Goal: Check status: Check status

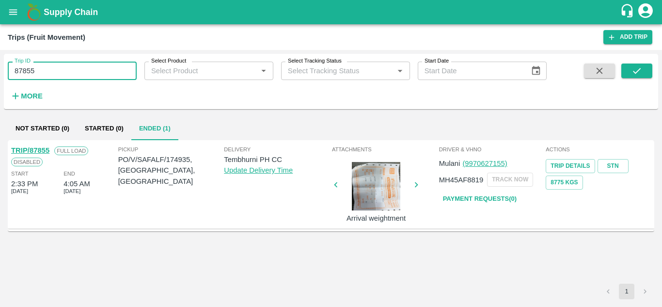
click at [36, 74] on input "87855" at bounding box center [72, 71] width 129 height 18
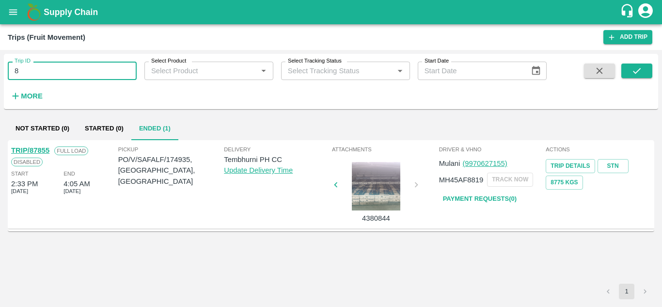
type input "8"
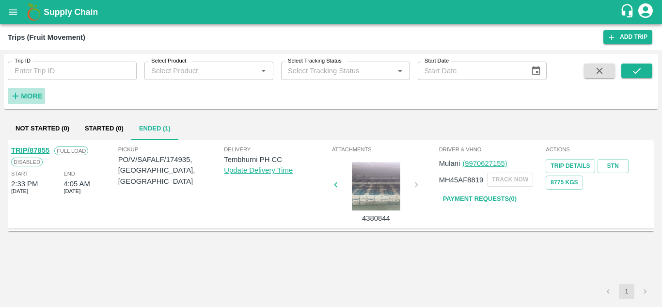
click at [27, 93] on strong "More" at bounding box center [32, 96] width 22 height 8
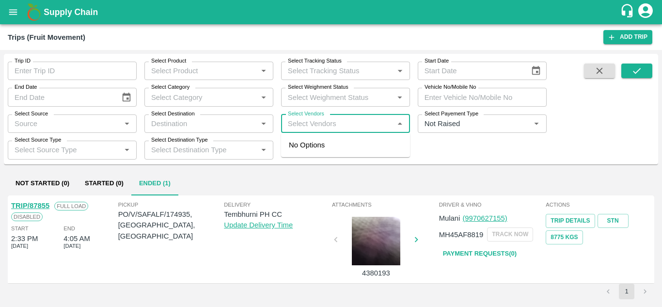
click at [296, 128] on input "Select Vendors" at bounding box center [337, 123] width 107 height 13
type input "safa"
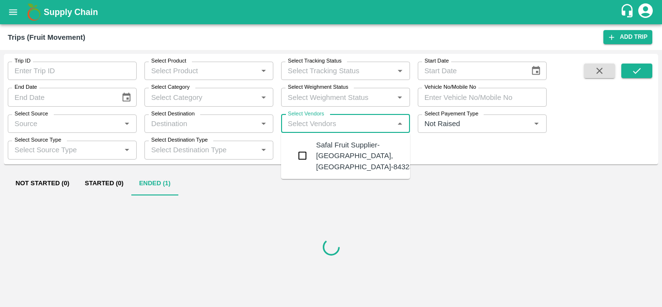
type input "l"
click at [362, 146] on div "Safal Fruit Supplier-Surli, Solapur-8432377401" at bounding box center [374, 156] width 117 height 32
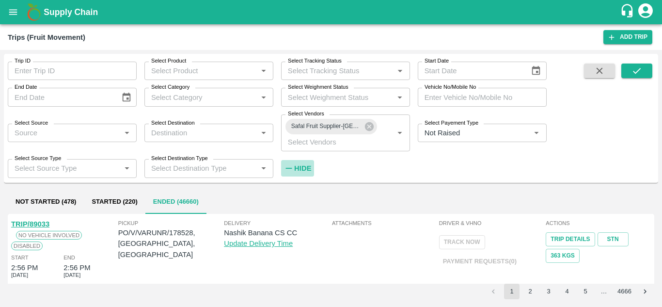
click at [306, 166] on strong "Hide" at bounding box center [302, 168] width 17 height 8
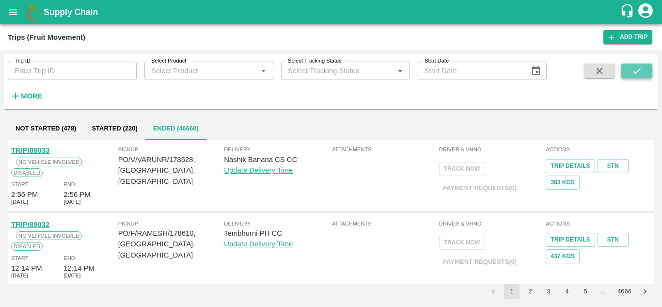
click at [634, 69] on icon "submit" at bounding box center [637, 70] width 11 height 11
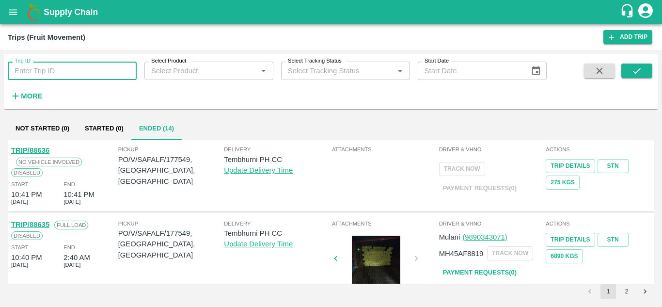
click at [50, 67] on input "Trip ID" at bounding box center [72, 71] width 129 height 18
paste input "87855"
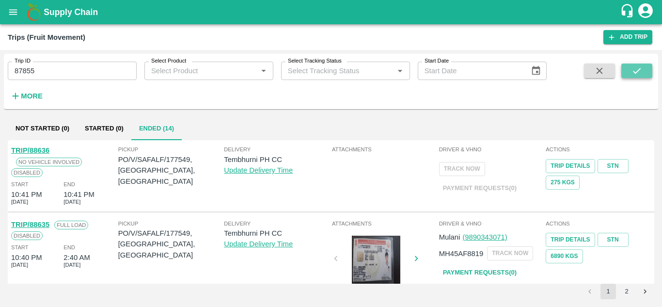
click at [637, 69] on icon "submit" at bounding box center [637, 70] width 11 height 11
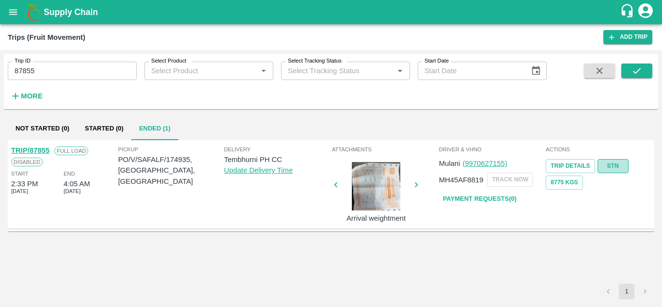
click at [619, 168] on link "STN" at bounding box center [613, 166] width 31 height 14
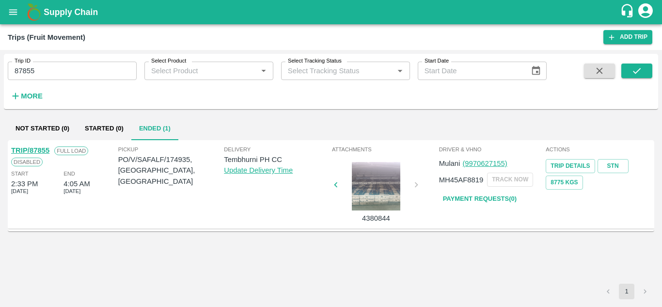
click at [50, 66] on input "87855" at bounding box center [72, 71] width 129 height 18
paste input "text"
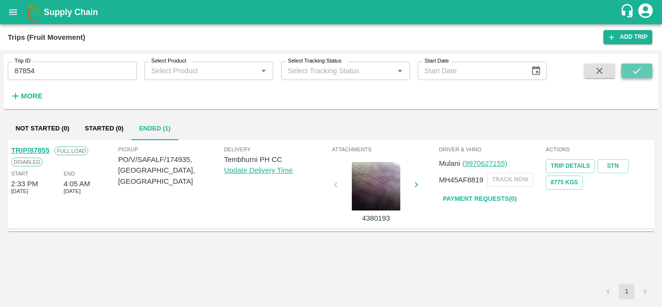
click at [641, 69] on icon "submit" at bounding box center [637, 70] width 11 height 11
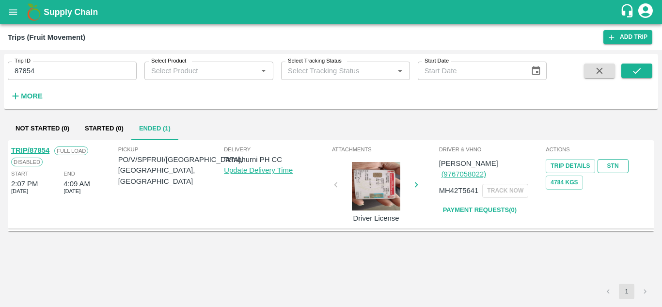
click at [615, 162] on link "STN" at bounding box center [613, 166] width 31 height 14
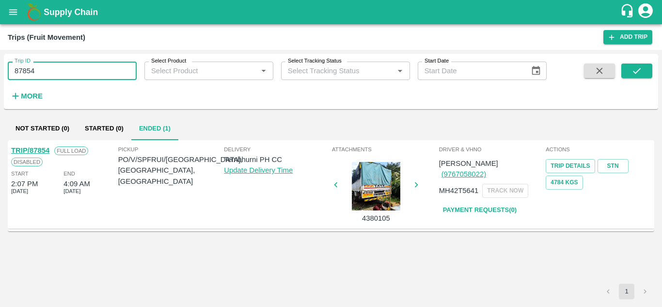
click at [47, 78] on input "87854" at bounding box center [72, 71] width 129 height 18
paste input "text"
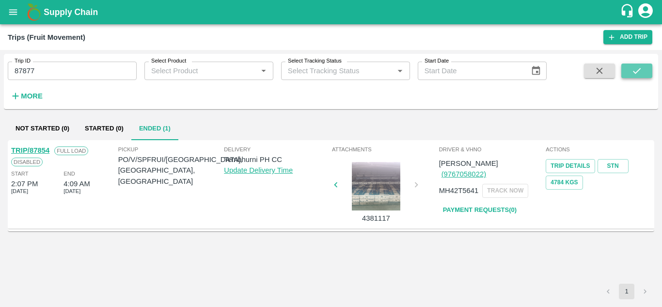
click at [632, 68] on icon "submit" at bounding box center [637, 70] width 11 height 11
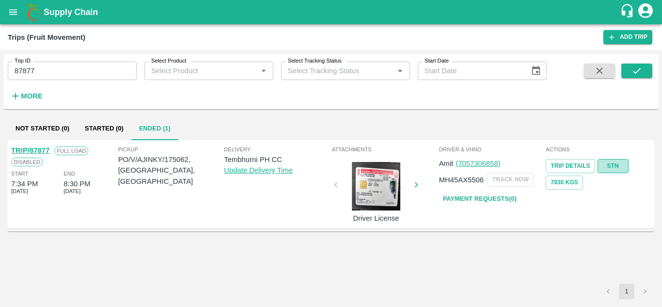
click at [613, 166] on link "STN" at bounding box center [613, 166] width 31 height 14
click at [79, 70] on input "87877" at bounding box center [72, 71] width 129 height 18
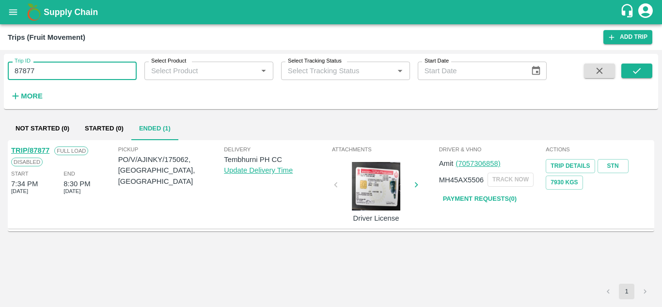
click at [79, 70] on input "87877" at bounding box center [72, 71] width 129 height 18
paste input "text"
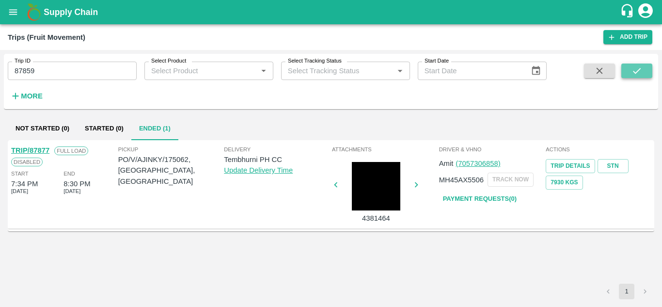
click at [634, 67] on icon "submit" at bounding box center [637, 70] width 11 height 11
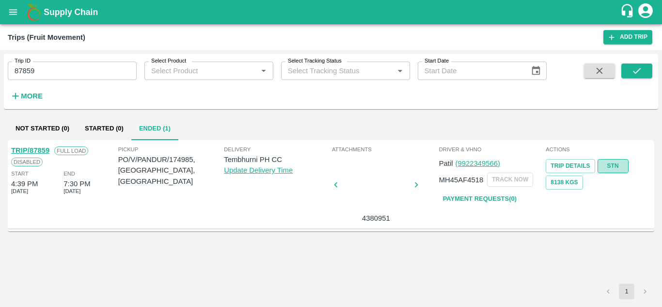
click at [615, 169] on link "STN" at bounding box center [613, 166] width 31 height 14
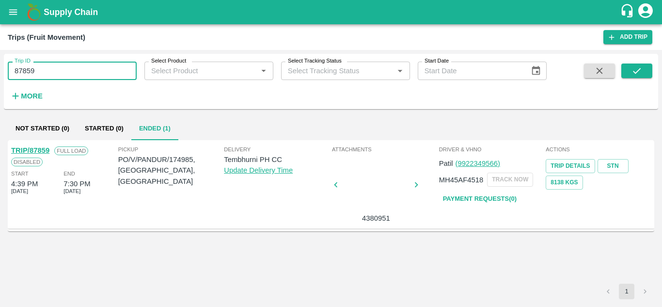
click at [53, 74] on input "87859" at bounding box center [72, 71] width 129 height 18
paste input "text"
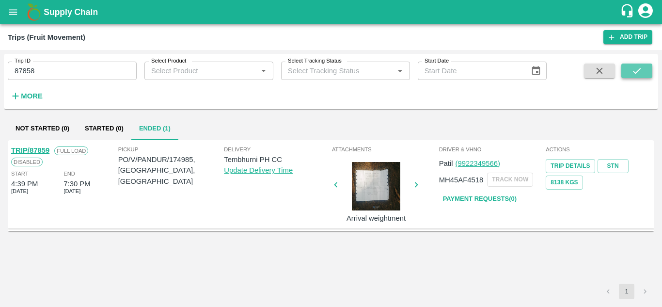
click at [633, 68] on icon "submit" at bounding box center [637, 70] width 11 height 11
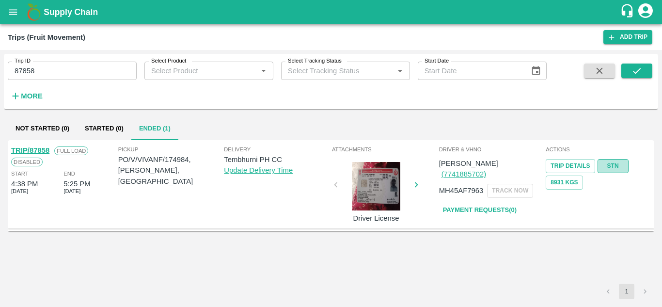
click at [608, 165] on link "STN" at bounding box center [613, 166] width 31 height 14
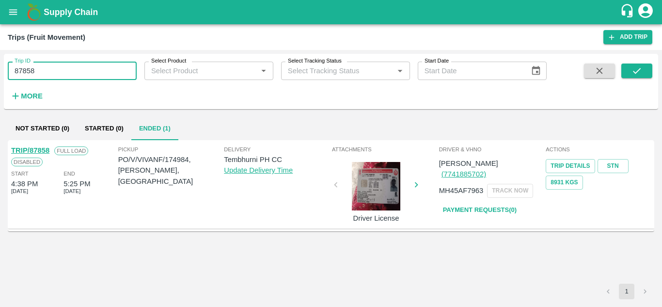
click at [40, 77] on input "87858" at bounding box center [72, 71] width 129 height 18
paste input "text"
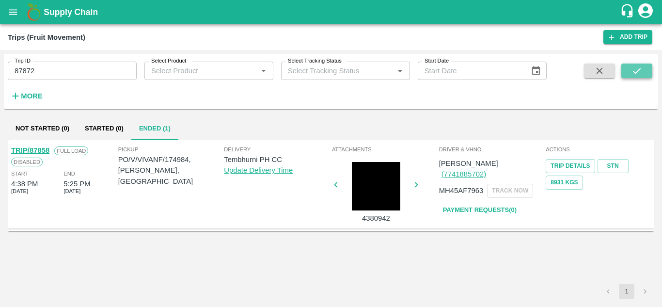
click at [629, 75] on button "submit" at bounding box center [636, 70] width 31 height 15
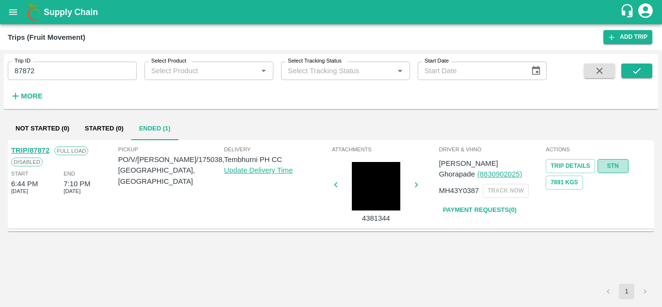
click at [616, 164] on link "STN" at bounding box center [613, 166] width 31 height 14
click at [48, 71] on input "87872" at bounding box center [72, 71] width 129 height 18
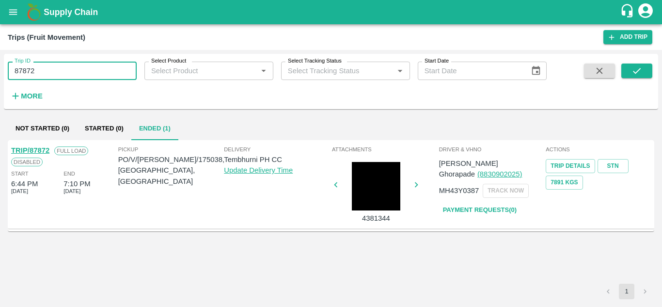
click at [48, 71] on input "87872" at bounding box center [72, 71] width 129 height 18
paste input "text"
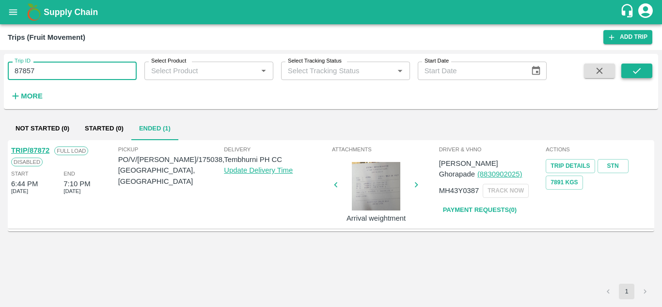
click at [643, 67] on button "submit" at bounding box center [636, 70] width 31 height 15
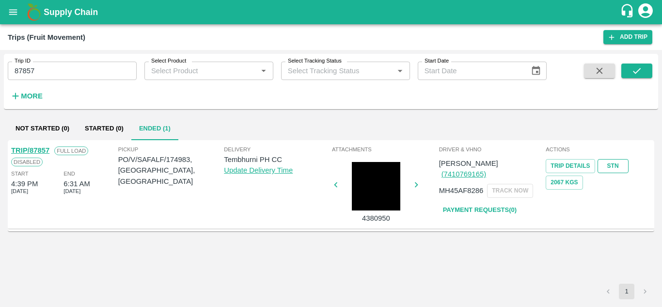
click at [613, 162] on link "STN" at bounding box center [613, 166] width 31 height 14
click at [62, 70] on input "87857" at bounding box center [72, 71] width 129 height 18
paste input "text"
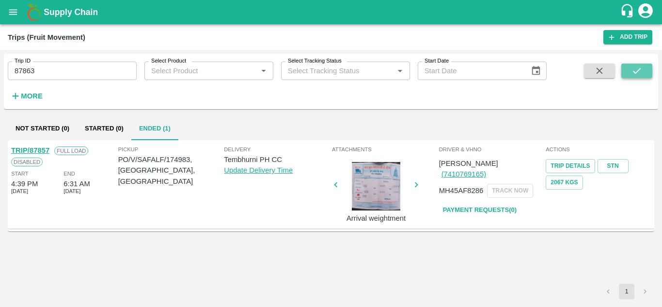
click at [636, 73] on icon "submit" at bounding box center [637, 70] width 11 height 11
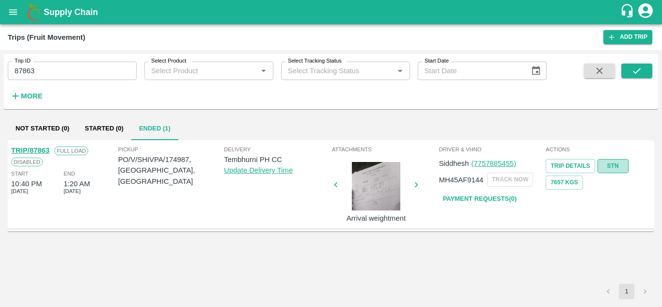
click at [619, 164] on link "STN" at bounding box center [613, 166] width 31 height 14
click at [81, 77] on input "87863" at bounding box center [72, 71] width 129 height 18
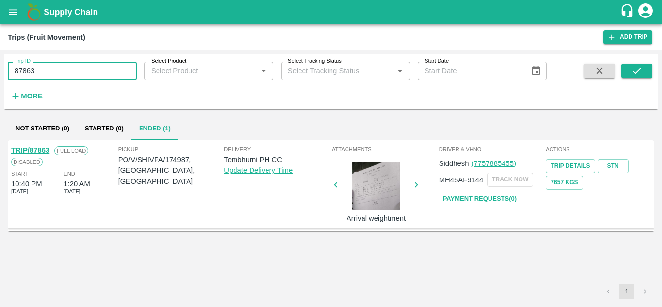
click at [81, 77] on input "87863" at bounding box center [72, 71] width 129 height 18
paste input "text"
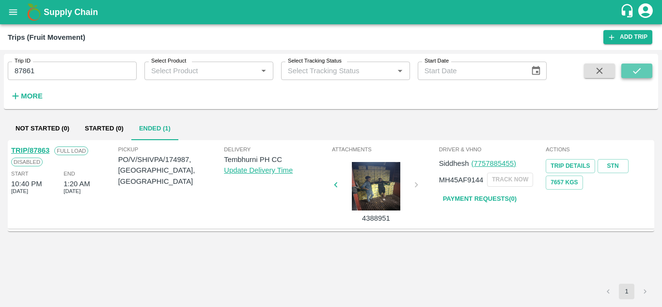
click at [642, 70] on icon "submit" at bounding box center [637, 70] width 11 height 11
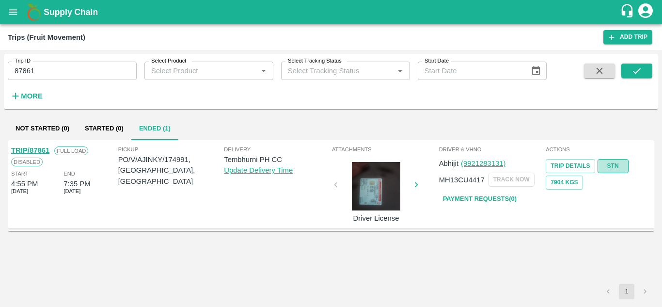
click at [613, 170] on link "STN" at bounding box center [613, 166] width 31 height 14
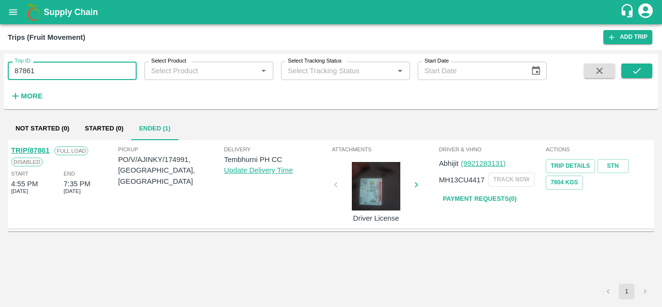
click at [62, 65] on input "87861" at bounding box center [72, 71] width 129 height 18
paste input "text"
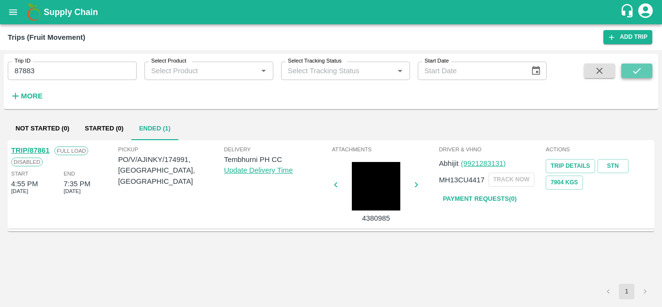
click at [644, 63] on button "submit" at bounding box center [636, 70] width 31 height 15
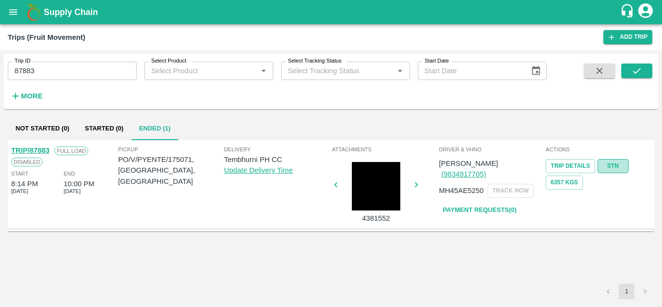
click at [602, 166] on link "STN" at bounding box center [613, 166] width 31 height 14
click at [47, 74] on input "87883" at bounding box center [72, 71] width 129 height 18
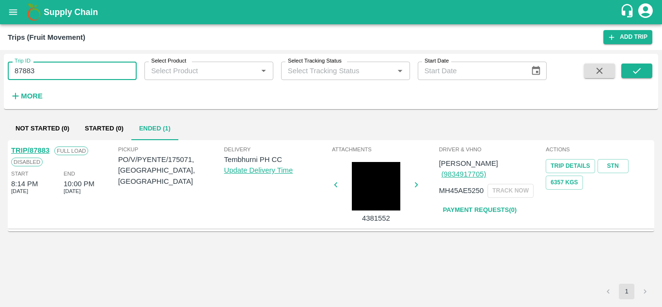
click at [47, 74] on input "87883" at bounding box center [72, 71] width 129 height 18
paste input "text"
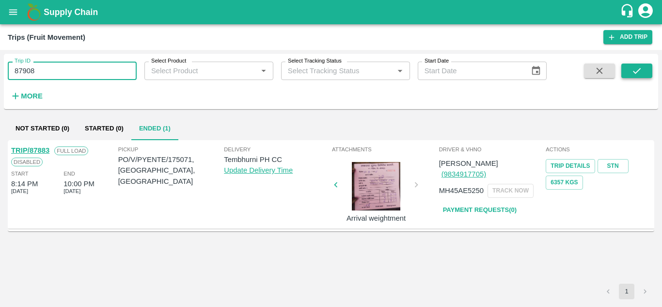
click at [638, 72] on icon "submit" at bounding box center [637, 70] width 11 height 11
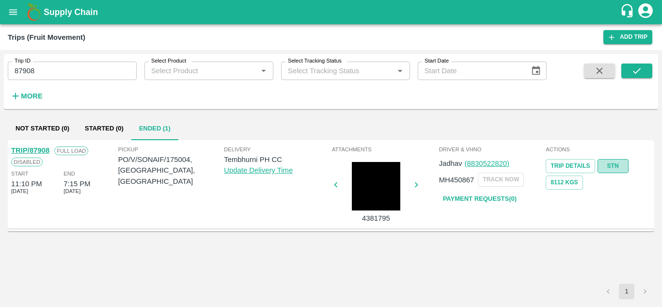
click at [611, 166] on link "STN" at bounding box center [613, 166] width 31 height 14
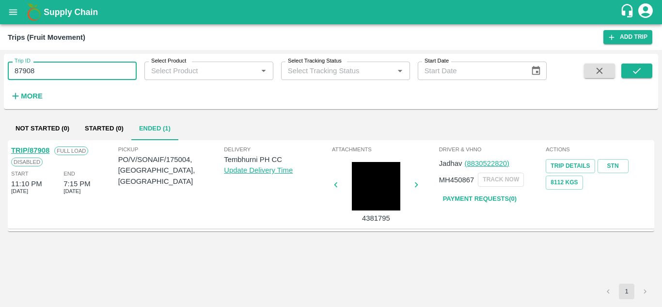
click at [57, 65] on input "87908" at bounding box center [72, 71] width 129 height 18
paste input "text"
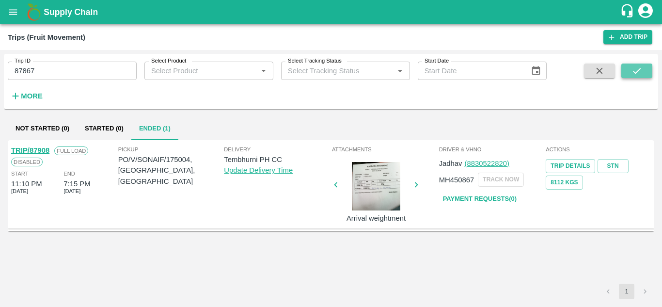
click at [637, 70] on icon "submit" at bounding box center [637, 70] width 11 height 11
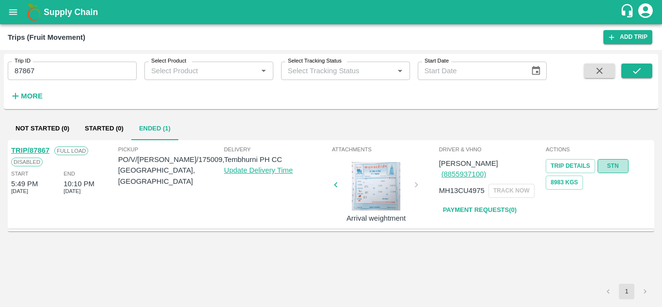
click at [607, 164] on link "STN" at bounding box center [613, 166] width 31 height 14
click at [63, 66] on input "87867" at bounding box center [72, 71] width 129 height 18
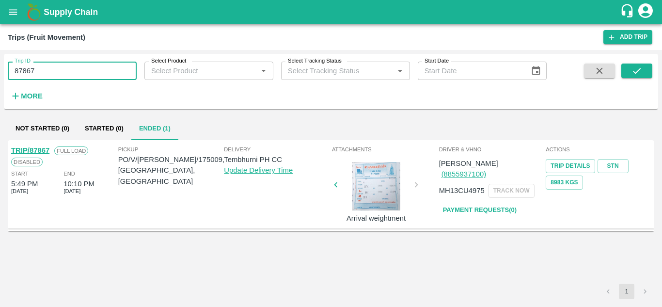
click at [63, 66] on input "87867" at bounding box center [72, 71] width 129 height 18
paste input "text"
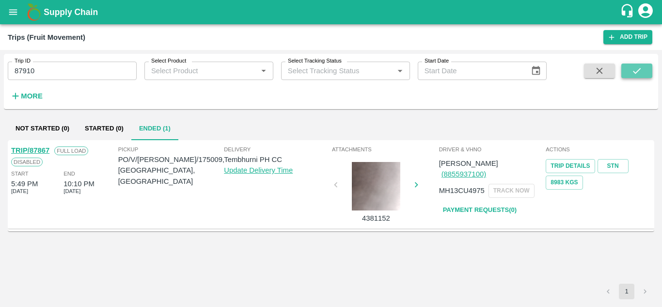
click at [637, 71] on icon "submit" at bounding box center [637, 71] width 8 height 6
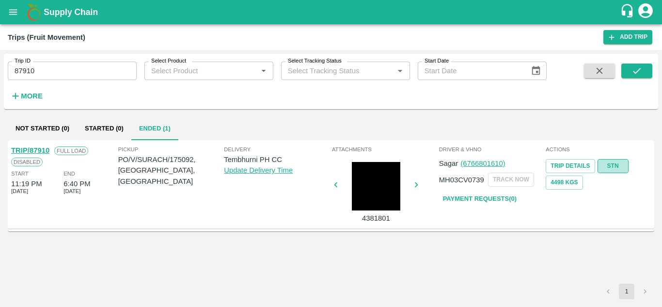
click at [615, 165] on link "STN" at bounding box center [613, 166] width 31 height 14
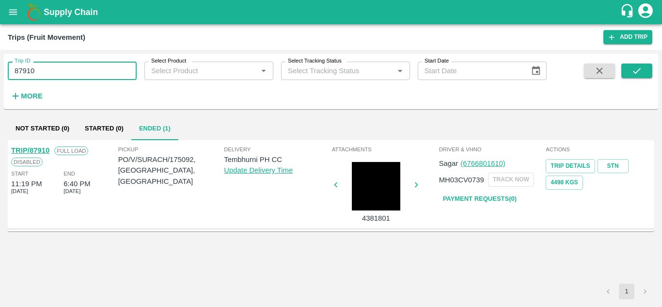
click at [47, 71] on input "87910" at bounding box center [72, 71] width 129 height 18
paste input "text"
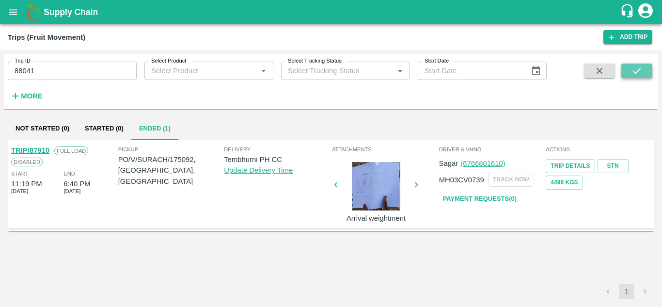
click at [640, 71] on icon "submit" at bounding box center [637, 70] width 11 height 11
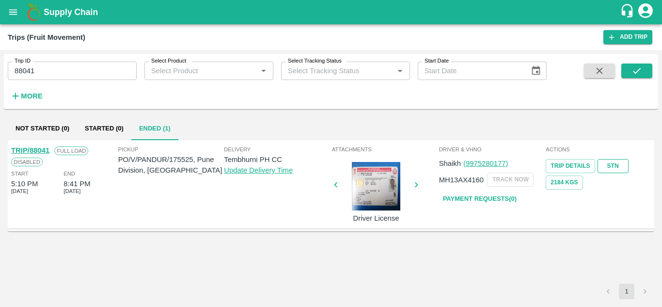
click at [620, 166] on link "STN" at bounding box center [613, 166] width 31 height 14
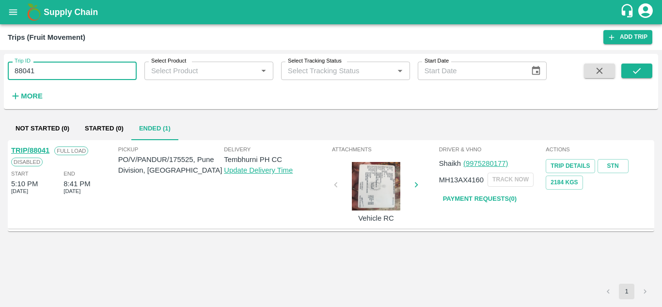
click at [55, 70] on input "88041" at bounding box center [72, 71] width 129 height 18
paste input "text"
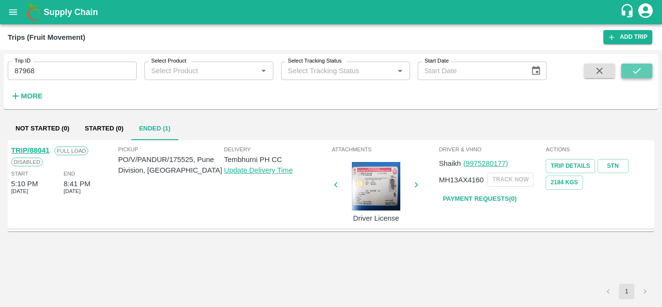
click at [630, 67] on button "submit" at bounding box center [636, 70] width 31 height 15
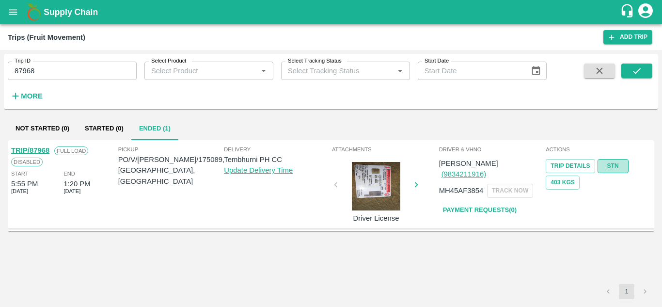
click at [616, 162] on link "STN" at bounding box center [613, 166] width 31 height 14
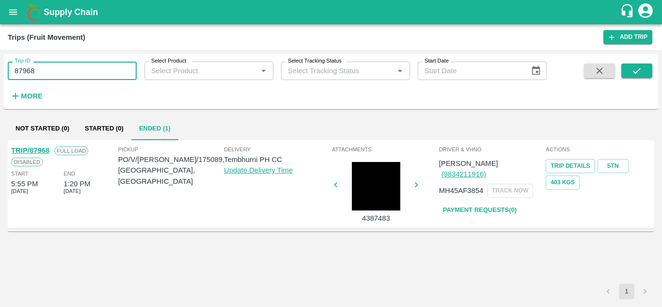
click at [62, 73] on input "87968" at bounding box center [72, 71] width 129 height 18
paste input "text"
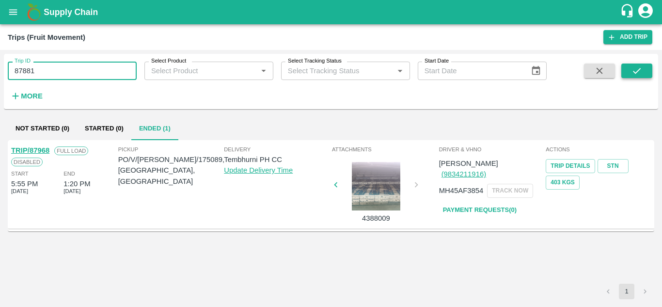
click at [636, 67] on icon "submit" at bounding box center [637, 70] width 11 height 11
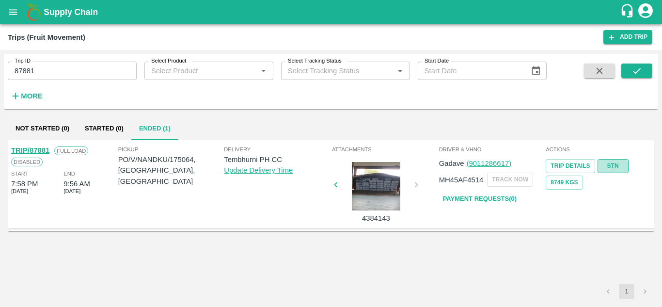
click at [614, 166] on link "STN" at bounding box center [613, 166] width 31 height 14
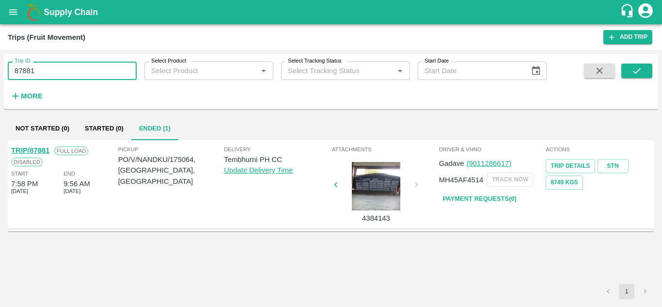
click at [63, 74] on input "87881" at bounding box center [72, 71] width 129 height 18
paste input "text"
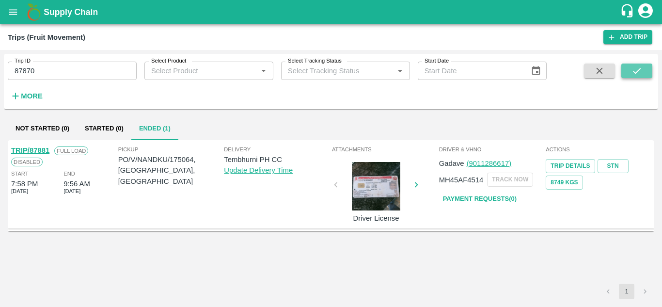
click at [640, 68] on icon "submit" at bounding box center [637, 70] width 11 height 11
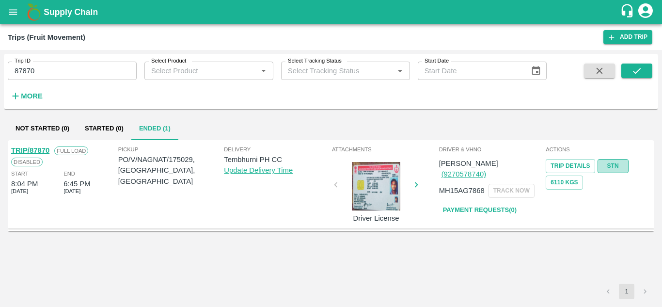
click at [614, 163] on link "STN" at bounding box center [613, 166] width 31 height 14
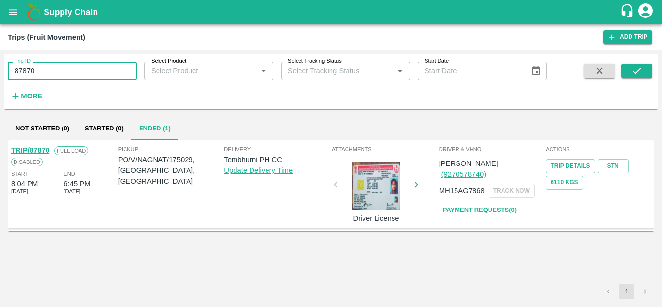
click at [59, 71] on input "87870" at bounding box center [72, 71] width 129 height 18
paste input "text"
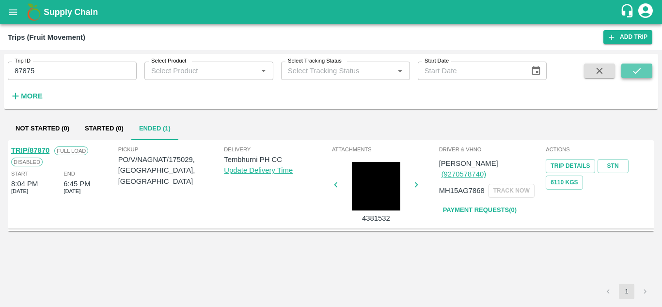
click at [639, 67] on icon "submit" at bounding box center [637, 70] width 11 height 11
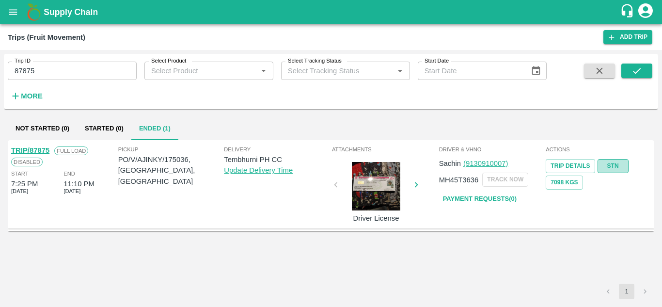
click at [610, 168] on link "STN" at bounding box center [613, 166] width 31 height 14
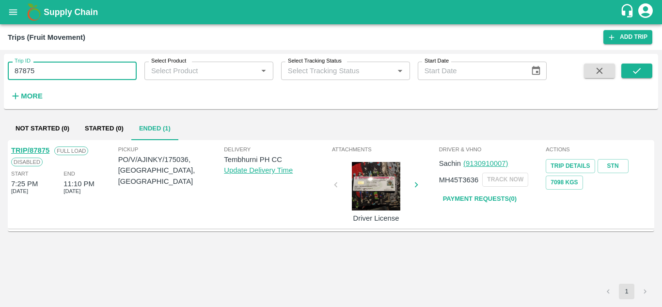
click at [35, 78] on input "87875" at bounding box center [72, 71] width 129 height 18
paste input "text"
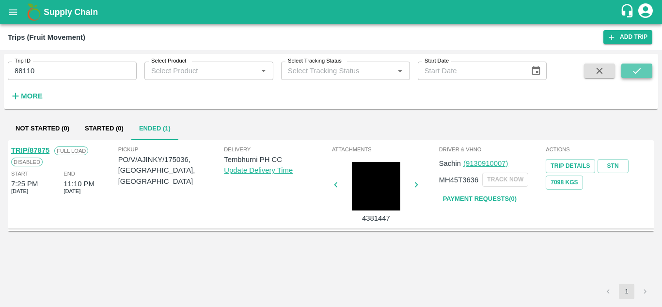
click at [633, 70] on icon "submit" at bounding box center [637, 70] width 11 height 11
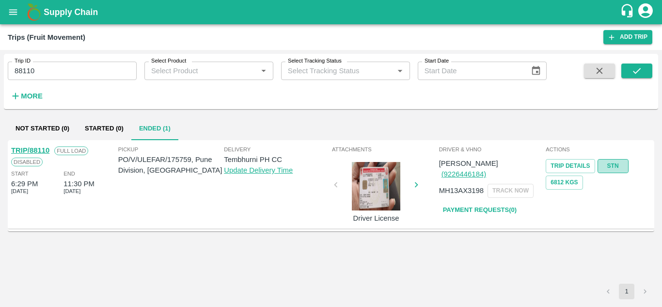
click at [612, 161] on link "STN" at bounding box center [613, 166] width 31 height 14
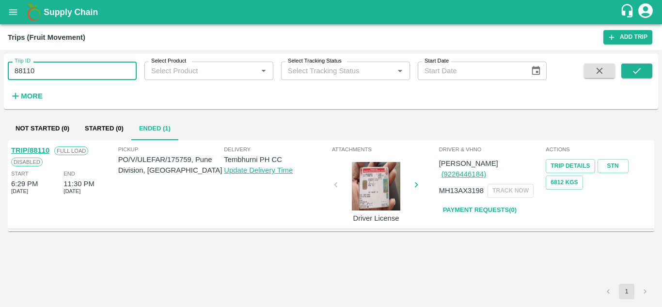
click at [73, 69] on input "88110" at bounding box center [72, 71] width 129 height 18
paste input "text"
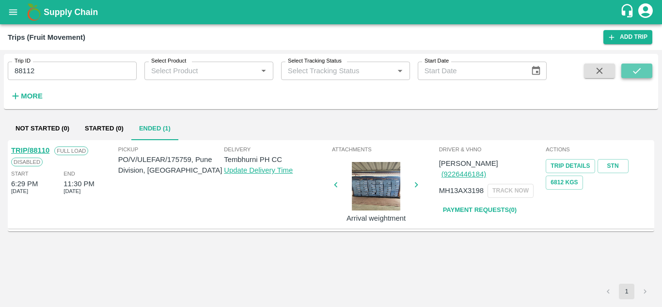
click at [634, 71] on icon "submit" at bounding box center [637, 70] width 11 height 11
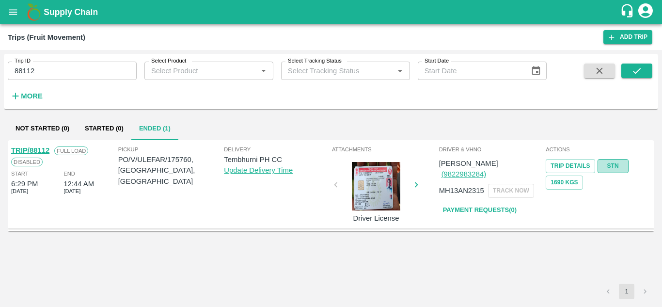
click at [613, 161] on link "STN" at bounding box center [613, 166] width 31 height 14
click at [54, 74] on input "88112" at bounding box center [72, 71] width 129 height 18
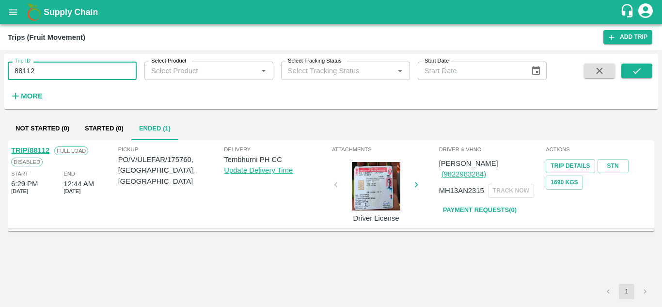
click at [54, 74] on input "88112" at bounding box center [72, 71] width 129 height 18
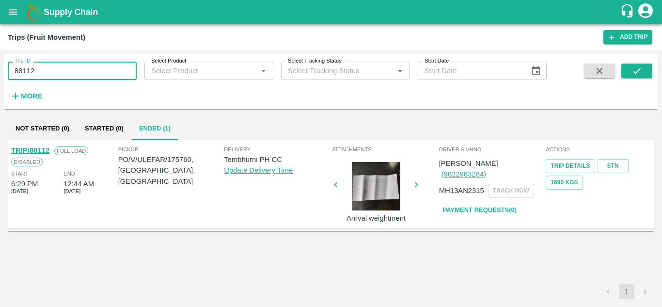
paste input "text"
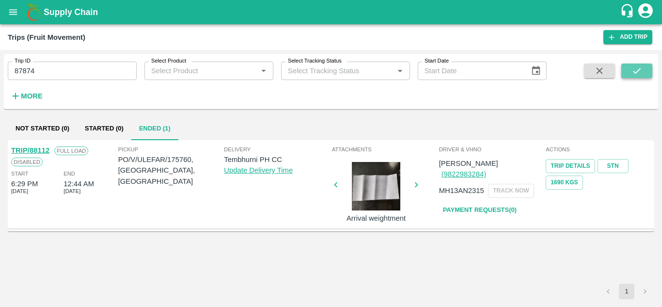
click at [642, 69] on icon "submit" at bounding box center [637, 70] width 11 height 11
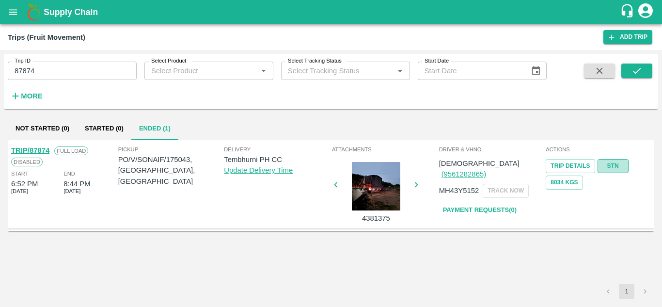
click at [611, 166] on link "STN" at bounding box center [613, 166] width 31 height 14
click at [47, 73] on input "87874" at bounding box center [72, 71] width 129 height 18
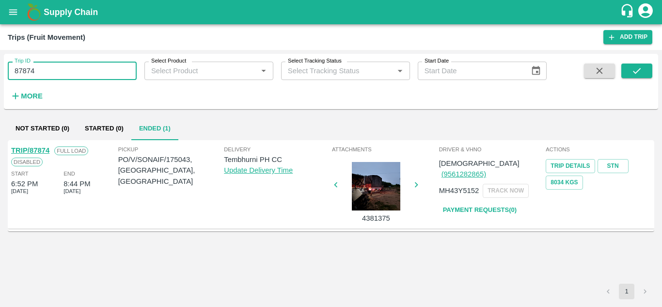
click at [47, 73] on input "87874" at bounding box center [72, 71] width 129 height 18
paste input "text"
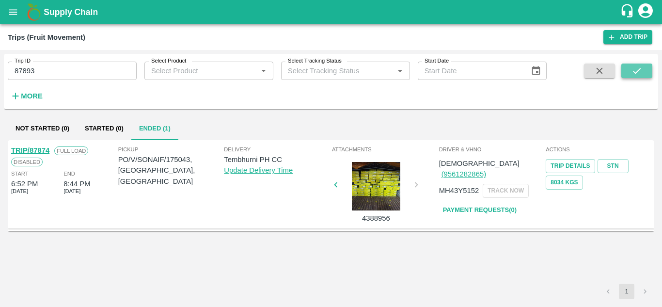
click at [646, 71] on button "submit" at bounding box center [636, 70] width 31 height 15
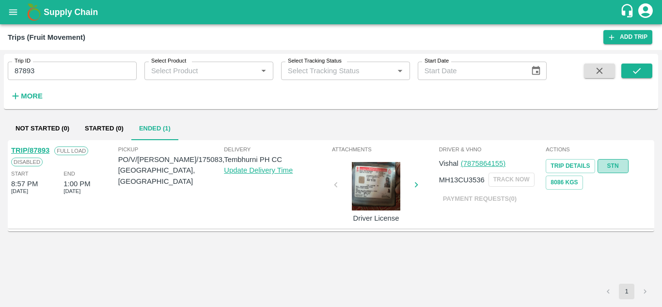
click at [612, 163] on link "STN" at bounding box center [613, 166] width 31 height 14
click at [60, 67] on input "87893" at bounding box center [72, 71] width 129 height 18
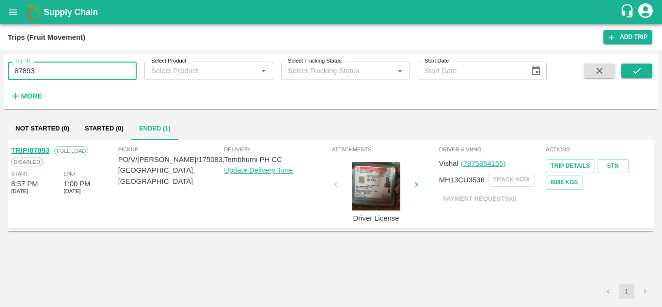
click at [60, 67] on input "87893" at bounding box center [72, 71] width 129 height 18
paste input "text"
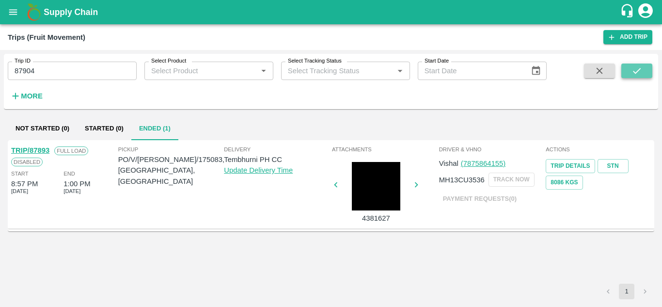
click at [636, 71] on icon "submit" at bounding box center [637, 70] width 11 height 11
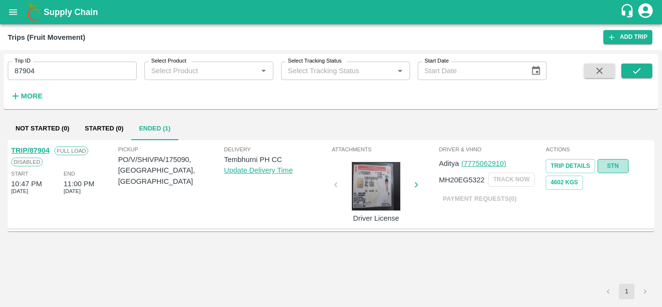
click at [616, 162] on link "STN" at bounding box center [613, 166] width 31 height 14
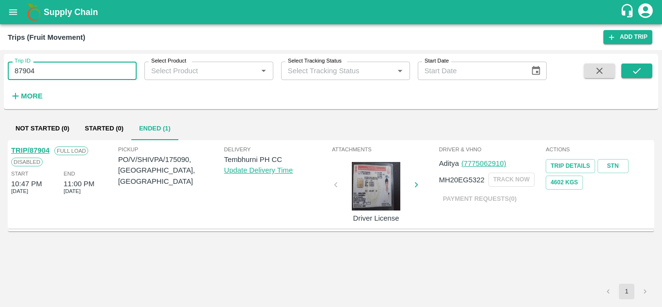
click at [44, 68] on input "87904" at bounding box center [72, 71] width 129 height 18
paste input "text"
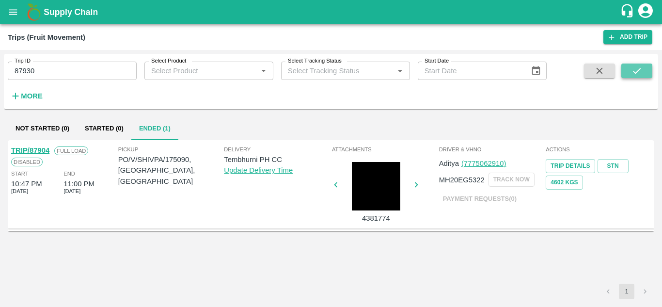
click at [632, 67] on icon "submit" at bounding box center [637, 70] width 11 height 11
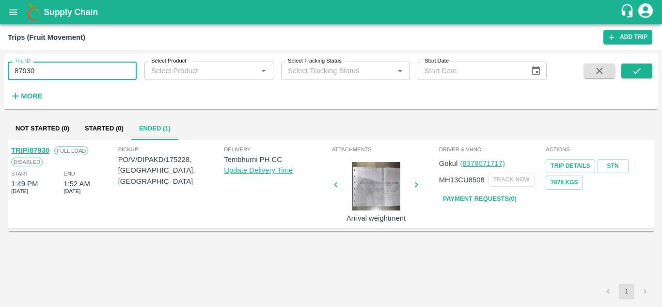
click at [53, 71] on input "87930" at bounding box center [72, 71] width 129 height 18
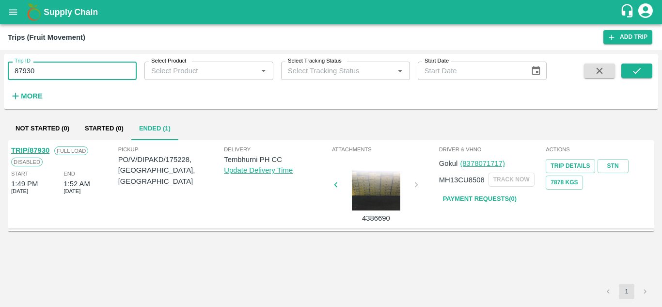
paste input "text"
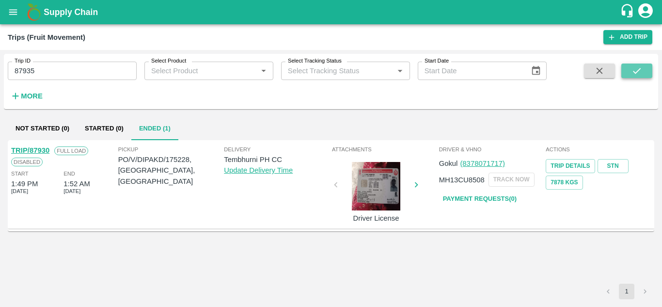
click at [629, 69] on button "submit" at bounding box center [636, 70] width 31 height 15
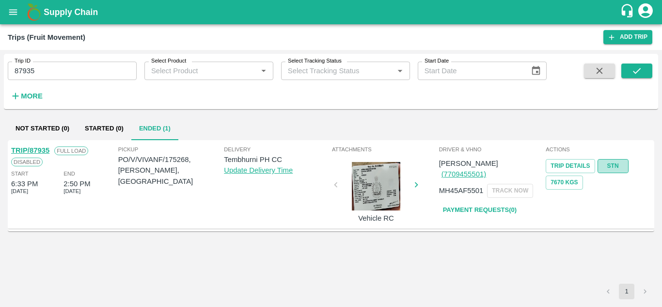
click at [612, 163] on link "STN" at bounding box center [613, 166] width 31 height 14
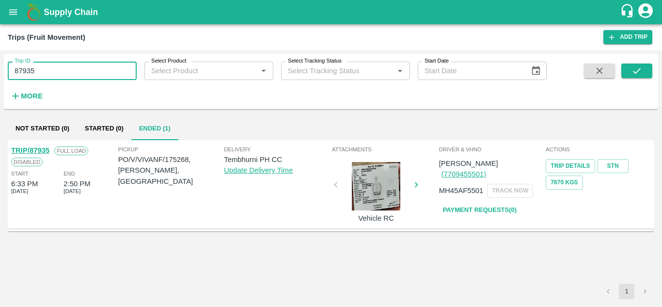
click at [59, 63] on input "87935" at bounding box center [72, 71] width 129 height 18
paste input "text"
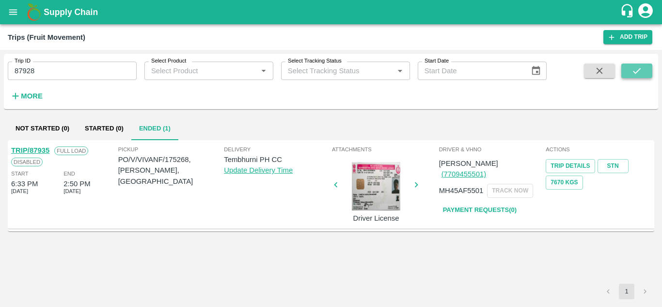
click at [636, 67] on icon "submit" at bounding box center [637, 70] width 11 height 11
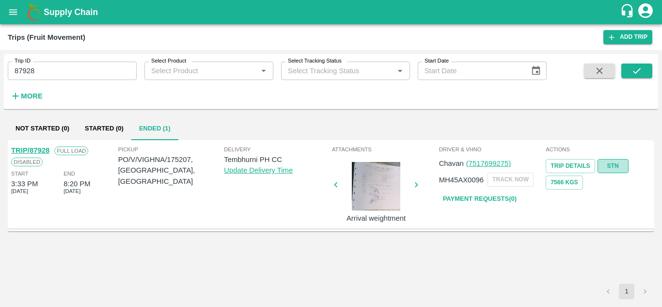
click at [615, 168] on link "STN" at bounding box center [613, 166] width 31 height 14
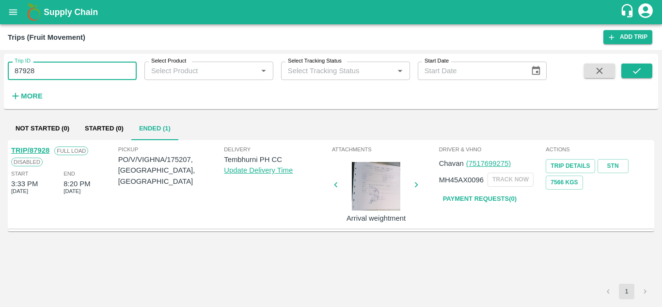
click at [60, 71] on input "87928" at bounding box center [72, 71] width 129 height 18
paste input "text"
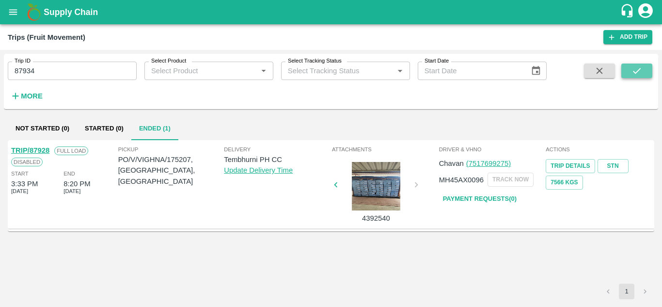
click at [640, 72] on icon "submit" at bounding box center [637, 70] width 11 height 11
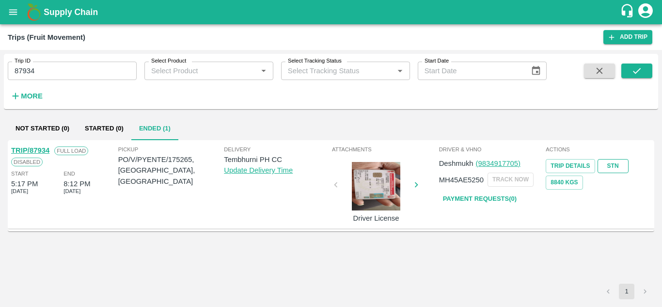
click at [614, 165] on link "STN" at bounding box center [613, 166] width 31 height 14
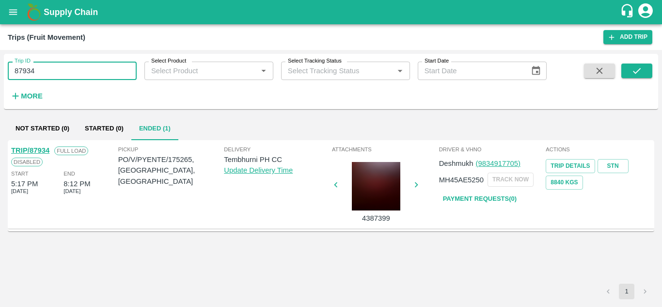
click at [49, 72] on input "87934" at bounding box center [72, 71] width 129 height 18
paste input "text"
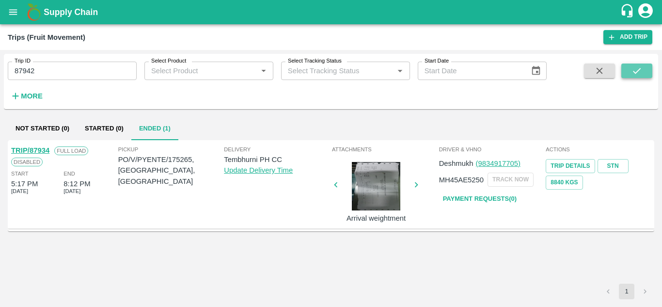
click at [640, 69] on icon "submit" at bounding box center [637, 71] width 8 height 6
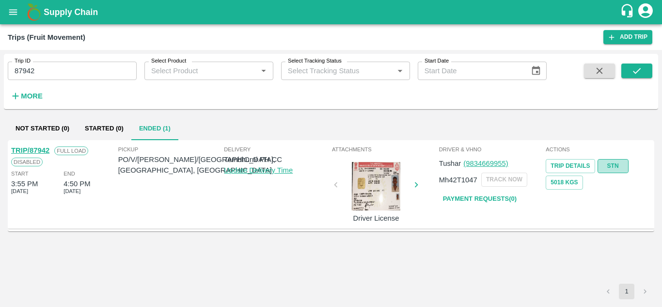
click at [622, 163] on link "STN" at bounding box center [613, 166] width 31 height 14
click at [67, 69] on input "87942" at bounding box center [72, 71] width 129 height 18
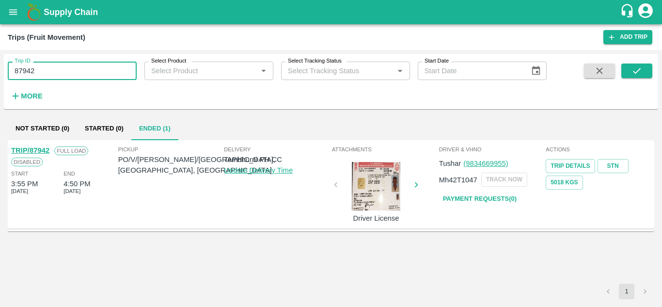
click at [67, 69] on input "87942" at bounding box center [72, 71] width 129 height 18
paste input "text"
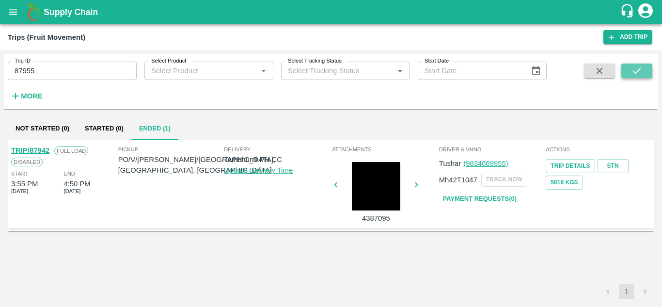
click at [633, 70] on icon "submit" at bounding box center [637, 70] width 11 height 11
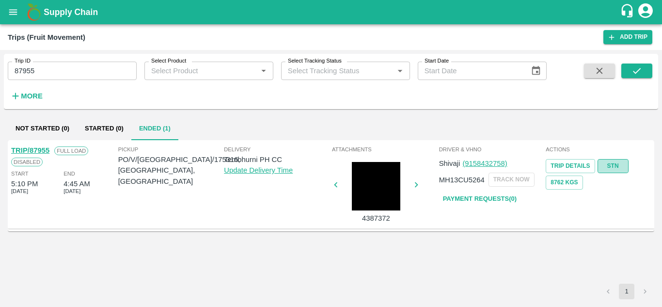
click at [613, 168] on link "STN" at bounding box center [613, 166] width 31 height 14
click at [57, 67] on input "87955" at bounding box center [72, 71] width 129 height 18
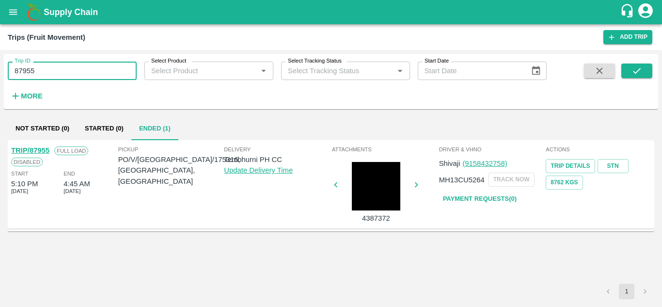
click at [57, 67] on input "87955" at bounding box center [72, 71] width 129 height 18
paste input "text"
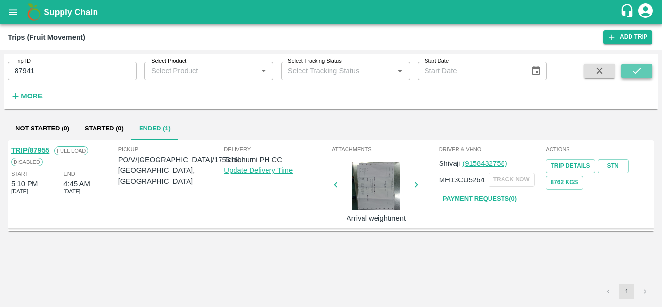
click at [628, 71] on button "submit" at bounding box center [636, 70] width 31 height 15
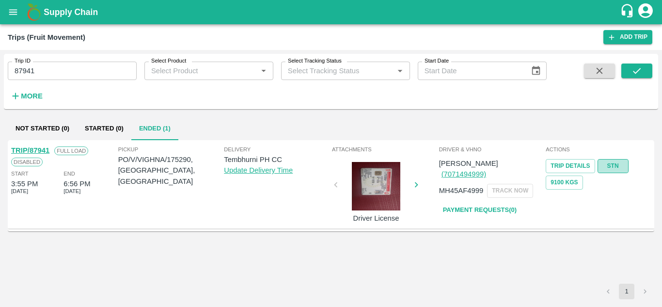
click at [617, 164] on link "STN" at bounding box center [613, 166] width 31 height 14
click at [63, 69] on input "87941" at bounding box center [72, 71] width 129 height 18
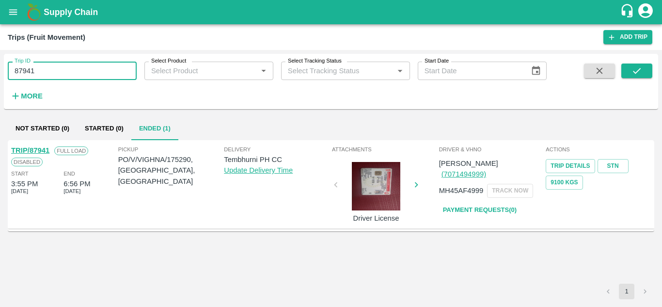
click at [63, 69] on input "87941" at bounding box center [72, 71] width 129 height 18
paste input "text"
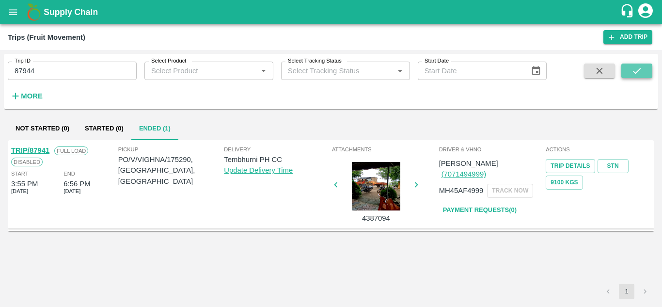
click at [636, 71] on icon "submit" at bounding box center [637, 70] width 11 height 11
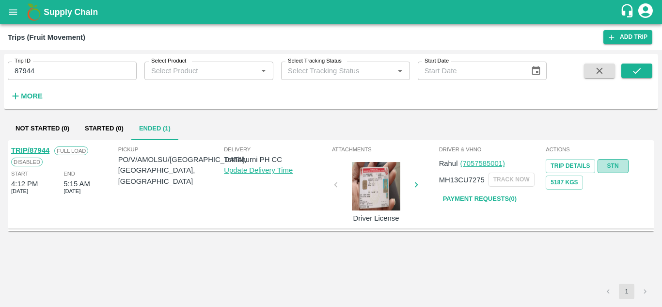
click at [613, 163] on link "STN" at bounding box center [613, 166] width 31 height 14
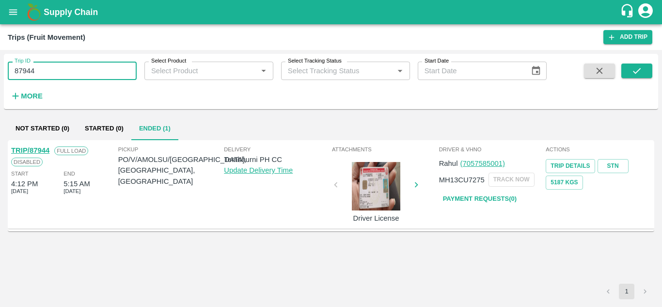
click at [60, 66] on input "87944" at bounding box center [72, 71] width 129 height 18
paste input "text"
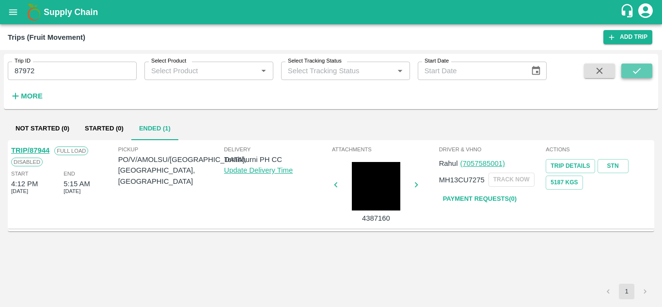
click at [647, 66] on button "submit" at bounding box center [636, 70] width 31 height 15
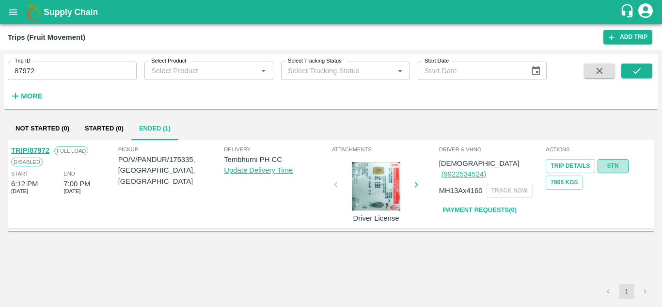
click at [606, 164] on link "STN" at bounding box center [613, 166] width 31 height 14
click at [43, 69] on input "87972" at bounding box center [72, 71] width 129 height 18
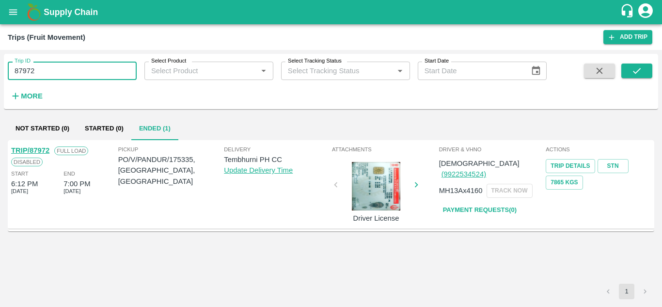
click at [43, 69] on input "87972" at bounding box center [72, 71] width 129 height 18
paste input "text"
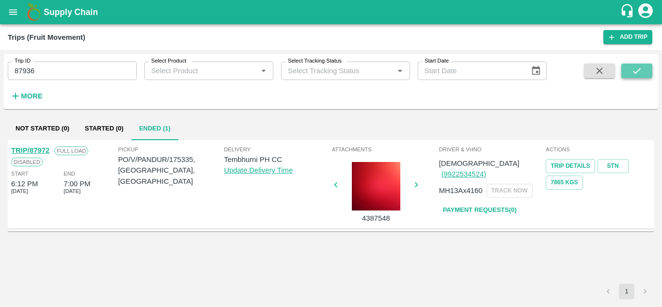
click at [636, 71] on icon "submit" at bounding box center [637, 70] width 11 height 11
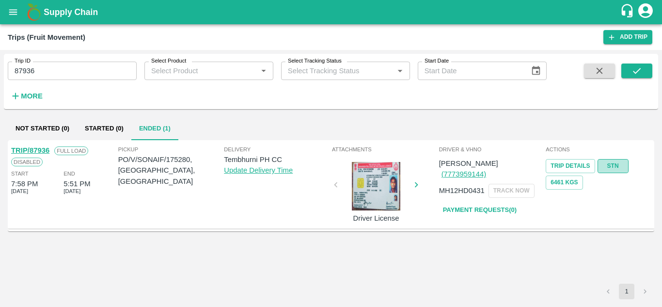
click at [619, 164] on link "STN" at bounding box center [613, 166] width 31 height 14
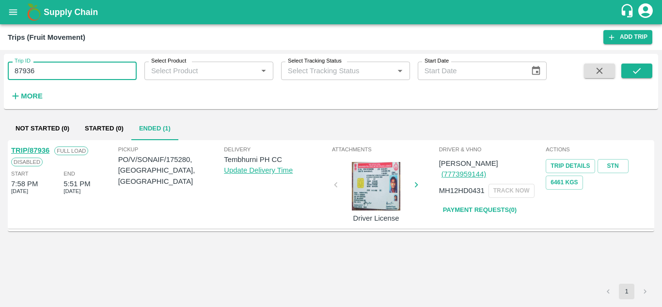
click at [51, 75] on input "87936" at bounding box center [72, 71] width 129 height 18
paste input "text"
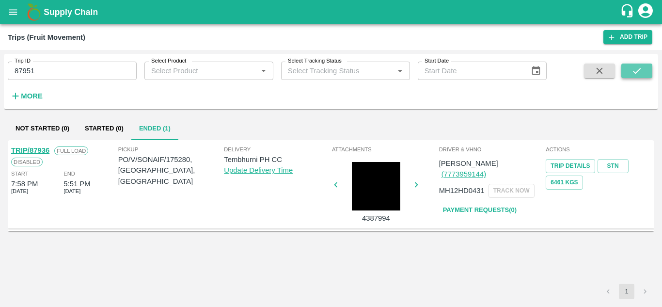
click at [638, 69] on icon "submit" at bounding box center [637, 70] width 11 height 11
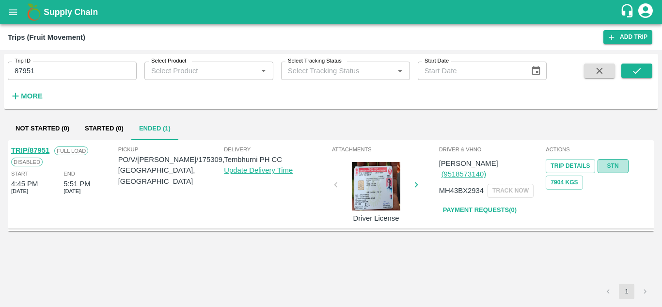
click at [619, 164] on link "STN" at bounding box center [613, 166] width 31 height 14
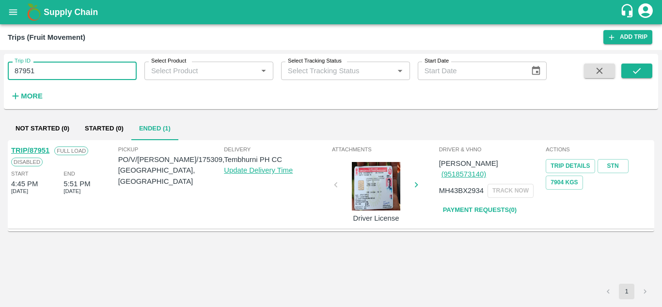
click at [48, 69] on input "87951" at bounding box center [72, 71] width 129 height 18
paste input "text"
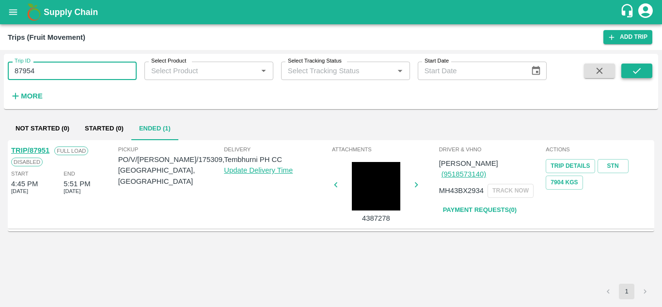
click at [647, 66] on button "submit" at bounding box center [636, 70] width 31 height 15
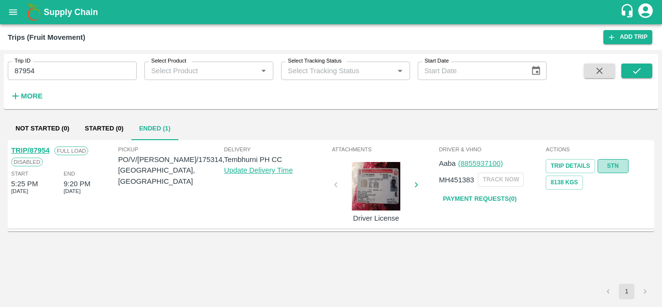
click at [611, 165] on link "STN" at bounding box center [613, 166] width 31 height 14
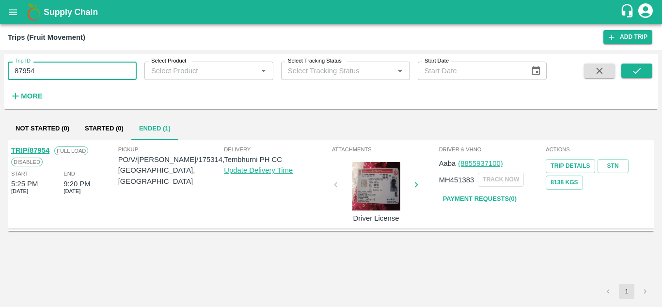
click at [54, 74] on input "87954" at bounding box center [72, 71] width 129 height 18
paste input "text"
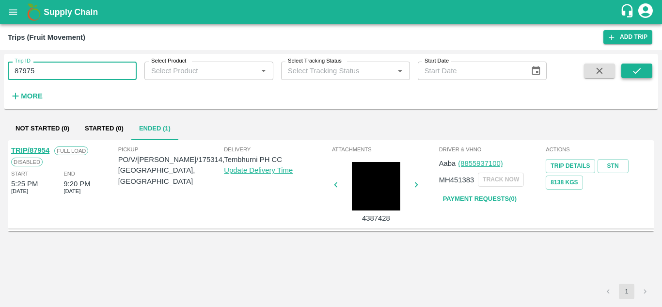
click at [637, 68] on icon "submit" at bounding box center [637, 70] width 11 height 11
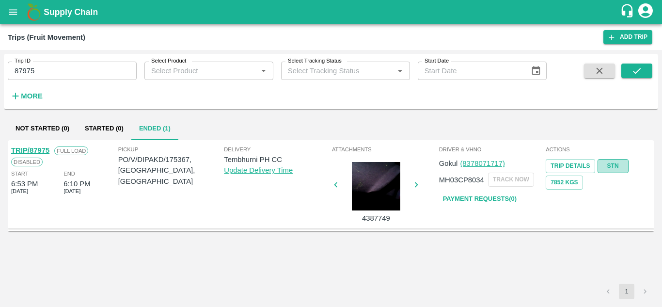
click at [616, 164] on link "STN" at bounding box center [613, 166] width 31 height 14
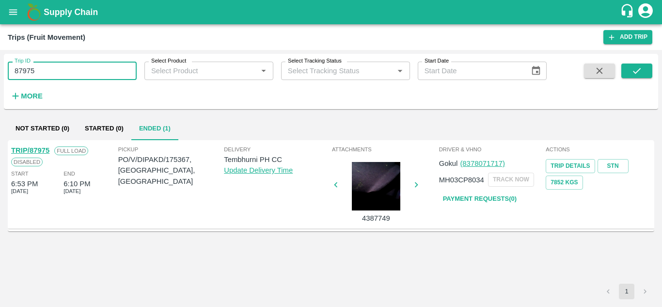
click at [52, 65] on input "87975" at bounding box center [72, 71] width 129 height 18
paste input "text"
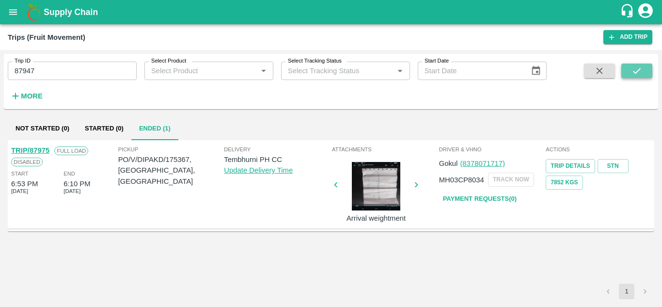
click at [639, 68] on icon "submit" at bounding box center [637, 70] width 11 height 11
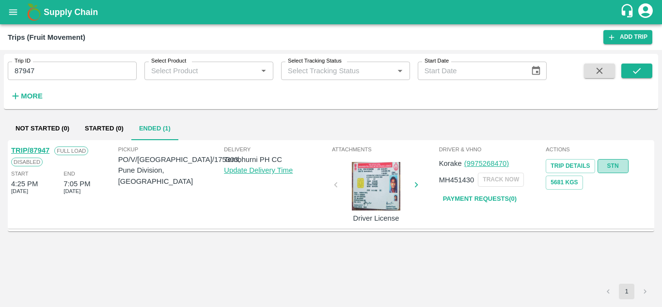
click at [616, 161] on link "STN" at bounding box center [613, 166] width 31 height 14
click at [54, 67] on input "87947" at bounding box center [72, 71] width 129 height 18
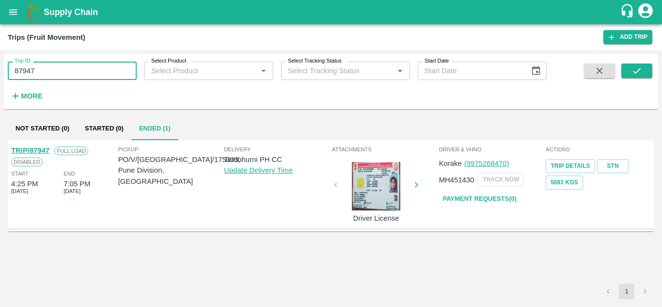
click at [54, 67] on input "87947" at bounding box center [72, 71] width 129 height 18
paste input "text"
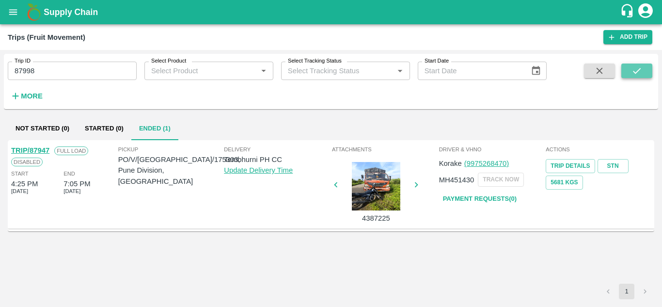
click at [645, 65] on button "submit" at bounding box center [636, 70] width 31 height 15
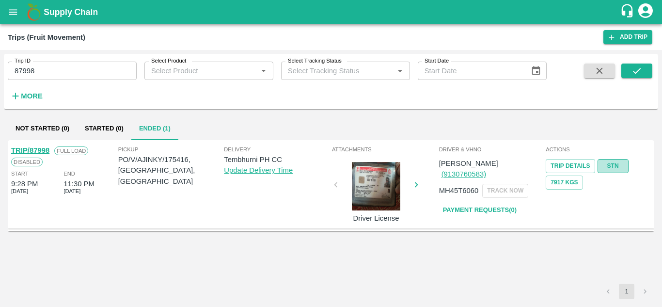
click at [610, 165] on link "STN" at bounding box center [613, 166] width 31 height 14
click at [51, 68] on input "87998" at bounding box center [72, 71] width 129 height 18
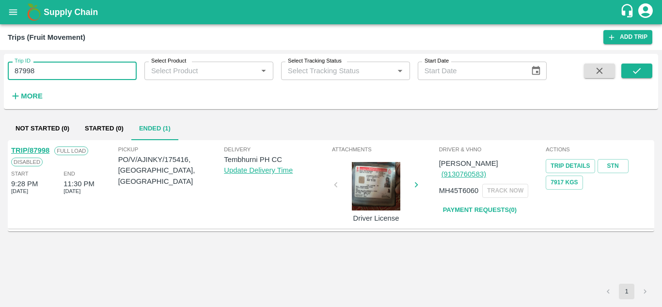
click at [51, 68] on input "87998" at bounding box center [72, 71] width 129 height 18
paste input "text"
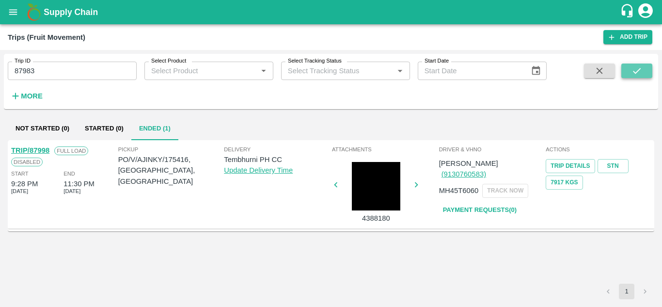
click at [638, 70] on icon "submit" at bounding box center [637, 71] width 8 height 6
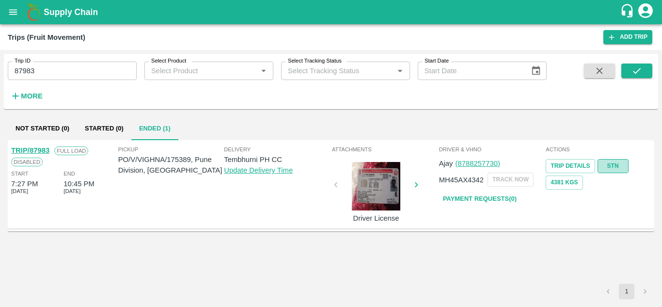
click at [618, 165] on link "STN" at bounding box center [613, 166] width 31 height 14
click at [56, 71] on input "87983" at bounding box center [72, 71] width 129 height 18
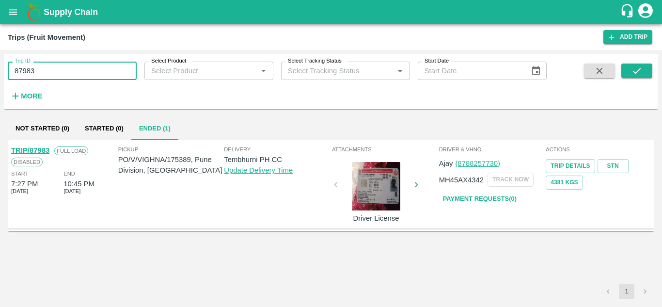
click at [56, 71] on input "87983" at bounding box center [72, 71] width 129 height 18
paste input "text"
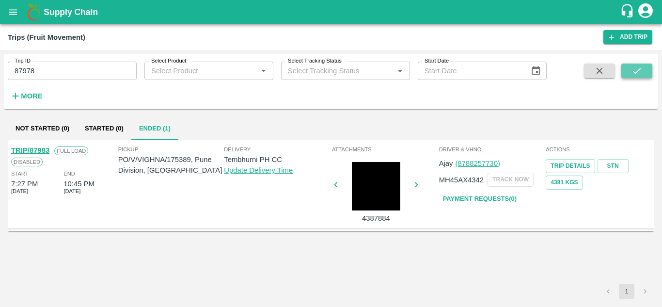
click at [640, 67] on icon "submit" at bounding box center [637, 70] width 11 height 11
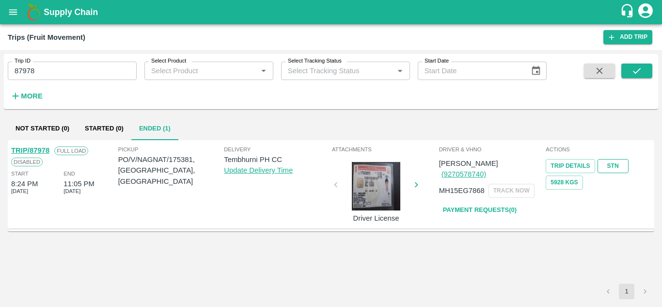
click at [605, 165] on link "STN" at bounding box center [613, 166] width 31 height 14
click at [40, 67] on input "87978" at bounding box center [72, 71] width 129 height 18
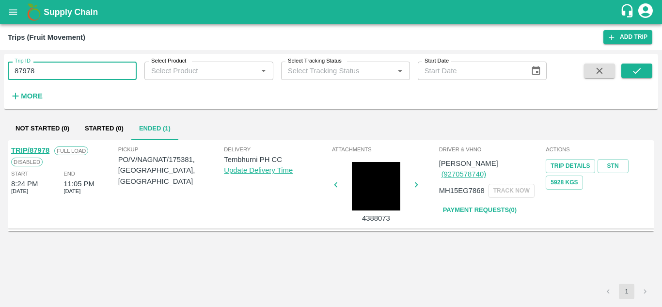
paste input "text"
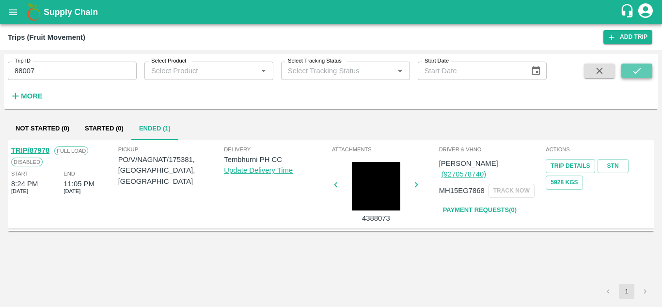
click at [634, 67] on icon "submit" at bounding box center [637, 70] width 11 height 11
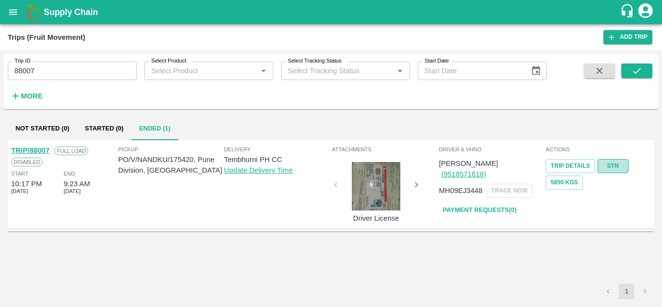
click at [614, 169] on link "STN" at bounding box center [613, 166] width 31 height 14
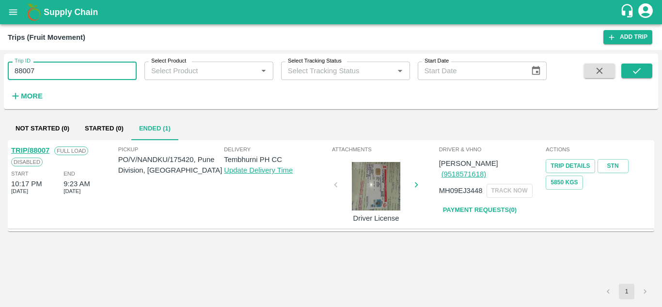
click at [56, 65] on input "88007" at bounding box center [72, 71] width 129 height 18
paste input "text"
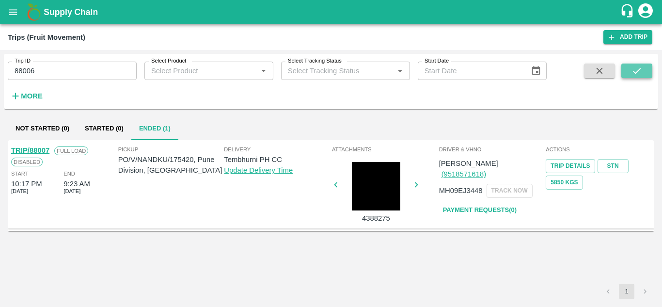
click at [639, 70] on icon "submit" at bounding box center [637, 71] width 8 height 6
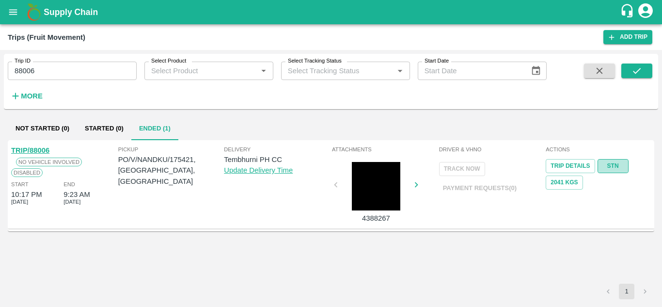
click at [612, 164] on link "STN" at bounding box center [613, 166] width 31 height 14
click at [63, 69] on input "88006" at bounding box center [72, 71] width 129 height 18
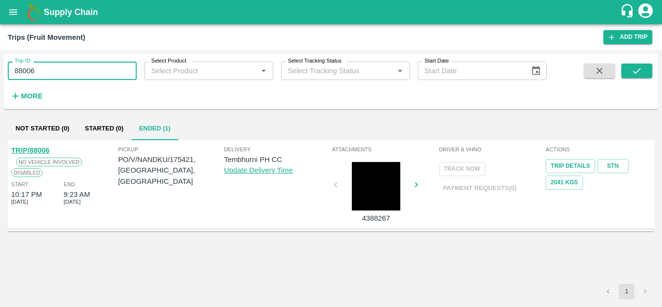
click at [63, 69] on input "88006" at bounding box center [72, 71] width 129 height 18
paste input "text"
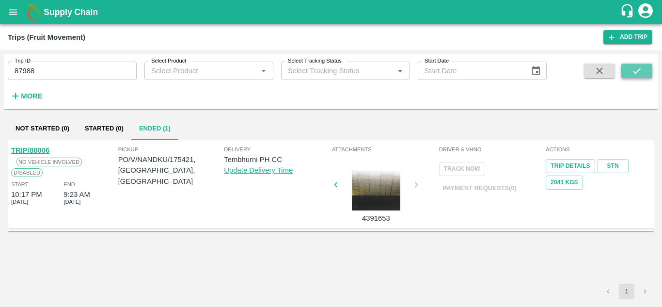
click at [630, 71] on button "submit" at bounding box center [636, 70] width 31 height 15
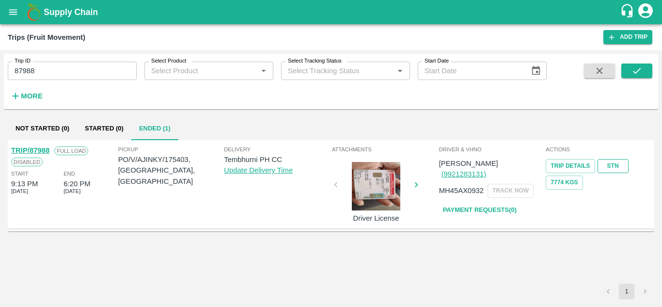
click at [611, 162] on link "STN" at bounding box center [613, 166] width 31 height 14
click at [52, 64] on input "87988" at bounding box center [72, 71] width 129 height 18
paste input "text"
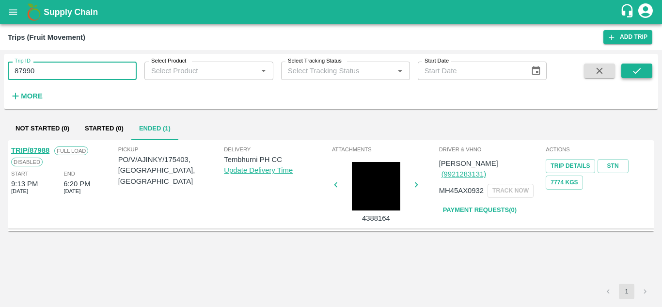
type input "87990"
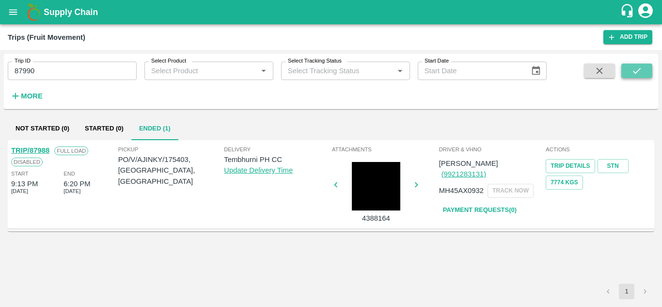
click at [639, 72] on icon "submit" at bounding box center [637, 70] width 11 height 11
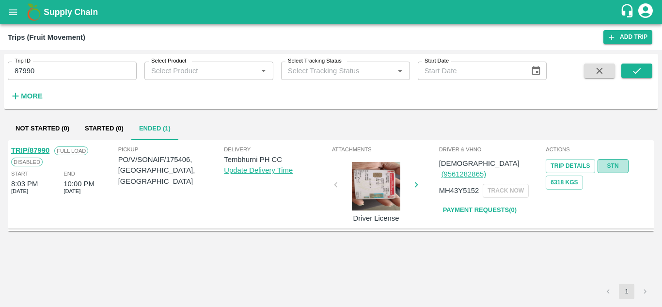
click at [618, 167] on link "STN" at bounding box center [613, 166] width 31 height 14
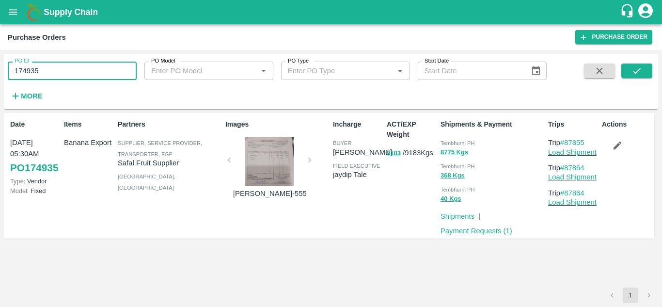
click at [55, 68] on input "174935" at bounding box center [72, 71] width 129 height 18
paste input "text"
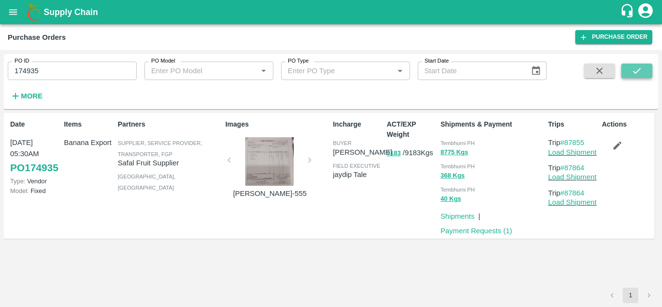
click at [645, 66] on button "submit" at bounding box center [636, 70] width 31 height 15
click at [591, 140] on p "Trip #87855" at bounding box center [573, 142] width 50 height 11
drag, startPoint x: 591, startPoint y: 140, endPoint x: 570, endPoint y: 141, distance: 21.3
click at [570, 141] on p "Trip #87855" at bounding box center [573, 142] width 50 height 11
copy link "87855"
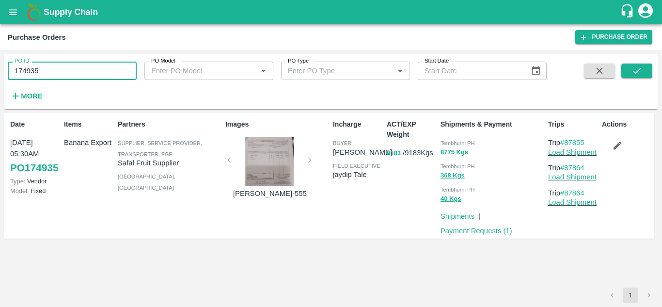
click at [38, 75] on input "174935" at bounding box center [72, 71] width 129 height 18
paste input "text"
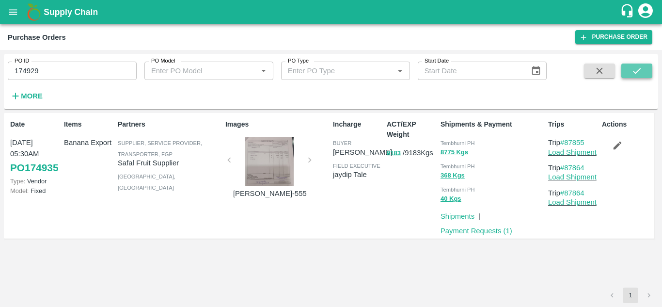
click at [635, 65] on button "submit" at bounding box center [636, 70] width 31 height 15
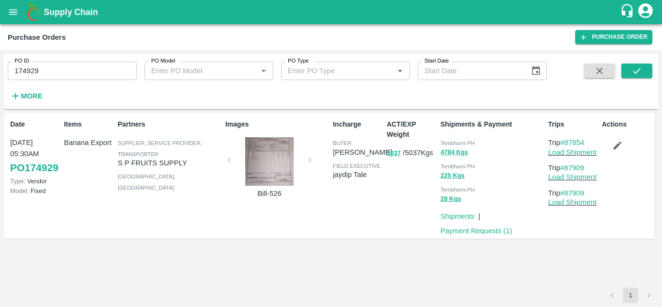
click at [593, 139] on p "Trip #87854" at bounding box center [573, 142] width 50 height 11
drag, startPoint x: 593, startPoint y: 139, endPoint x: 570, endPoint y: 138, distance: 23.8
click at [570, 138] on p "Trip #87854" at bounding box center [573, 142] width 50 height 11
copy link "87854"
click at [33, 76] on input "174929" at bounding box center [72, 71] width 129 height 18
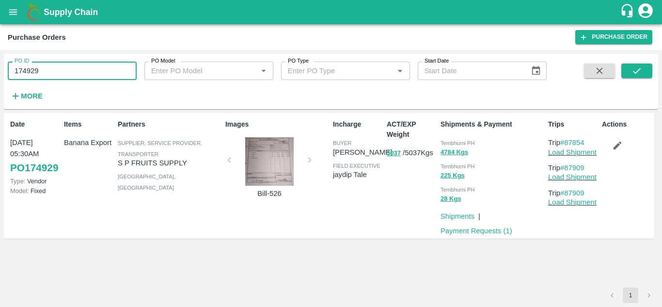
click at [46, 73] on input "174929" at bounding box center [72, 71] width 129 height 18
paste input "text"
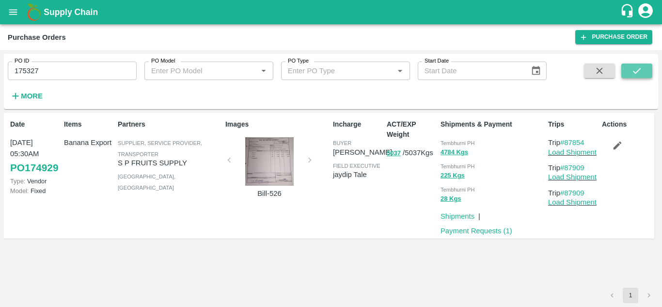
click at [641, 69] on icon "submit" at bounding box center [637, 70] width 11 height 11
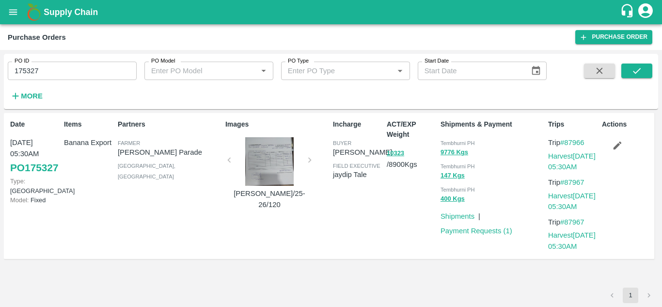
click at [73, 79] on input "175327" at bounding box center [72, 71] width 129 height 18
paste input "text"
click at [638, 71] on icon "submit" at bounding box center [637, 71] width 8 height 6
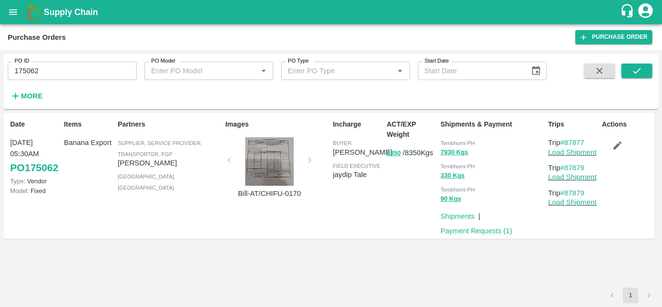
click at [588, 139] on p "Trip #87877" at bounding box center [573, 142] width 50 height 11
drag, startPoint x: 588, startPoint y: 139, endPoint x: 568, endPoint y: 139, distance: 20.8
click at [568, 139] on p "Trip #87877" at bounding box center [573, 142] width 50 height 11
copy link "87877"
click at [55, 72] on input "175062" at bounding box center [72, 71] width 129 height 18
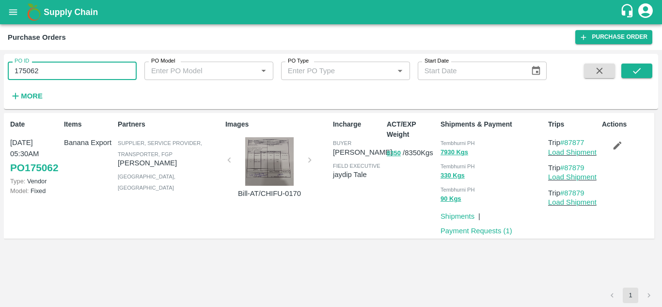
click at [55, 72] on input "175062" at bounding box center [72, 71] width 129 height 18
paste input "text"
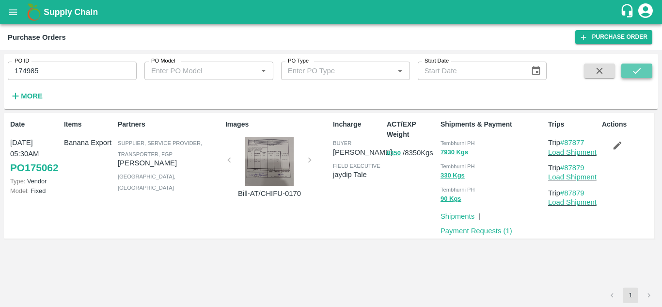
click at [639, 68] on icon "submit" at bounding box center [637, 70] width 11 height 11
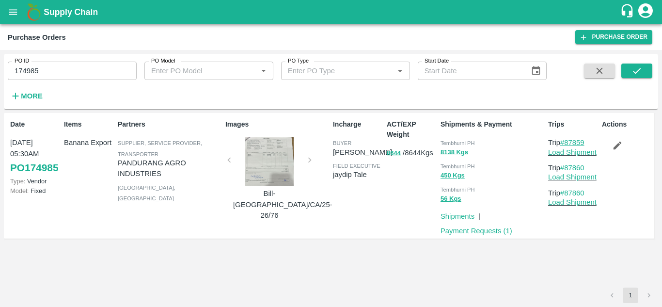
drag, startPoint x: 590, startPoint y: 143, endPoint x: 565, endPoint y: 142, distance: 25.2
click at [565, 142] on p "Trip #87859" at bounding box center [573, 142] width 50 height 11
copy link "87859"
click at [48, 70] on input "174985" at bounding box center [72, 71] width 129 height 18
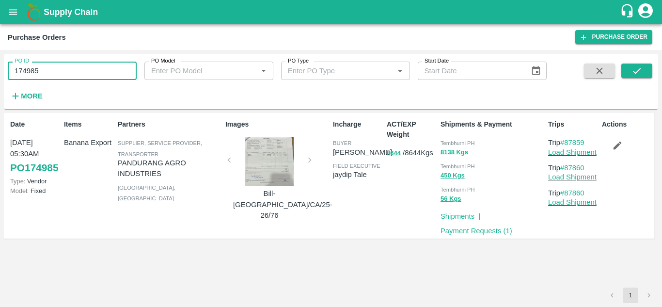
paste input "text"
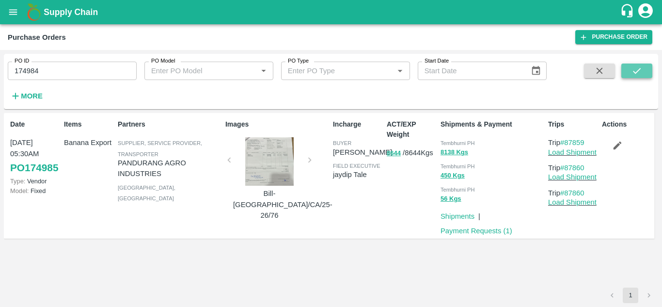
click at [637, 72] on icon "submit" at bounding box center [637, 71] width 8 height 6
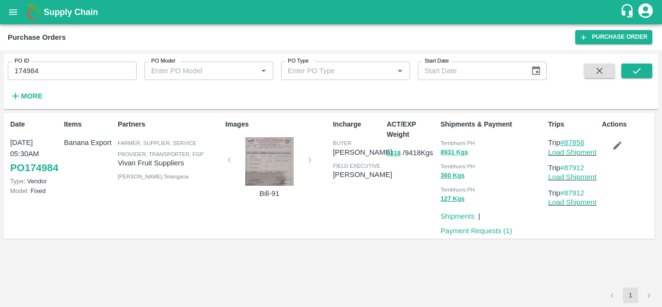
drag, startPoint x: 590, startPoint y: 141, endPoint x: 565, endPoint y: 144, distance: 25.4
click at [565, 144] on p "Trip #87858" at bounding box center [573, 142] width 50 height 11
copy link "87858"
click at [43, 72] on input "174984" at bounding box center [72, 71] width 129 height 18
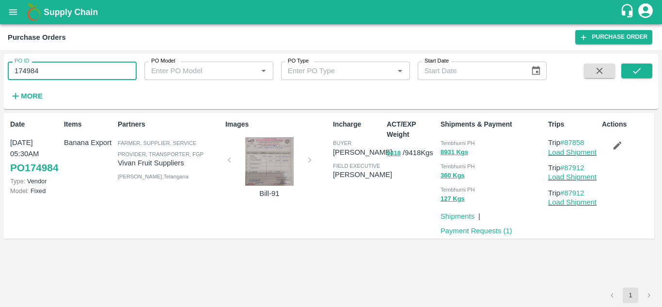
paste input "text"
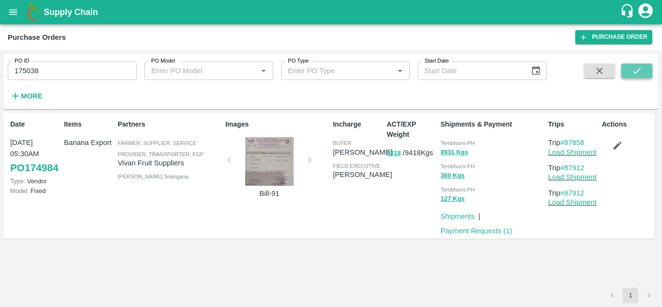
click at [635, 70] on icon "submit" at bounding box center [637, 70] width 11 height 11
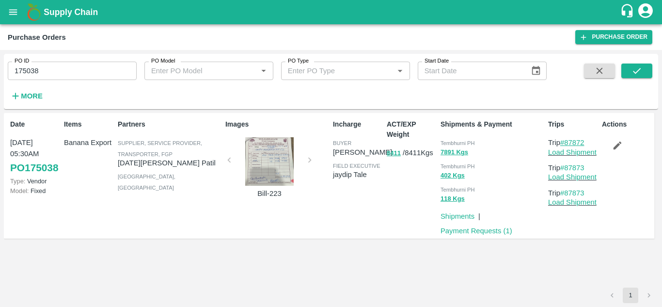
drag, startPoint x: 591, startPoint y: 142, endPoint x: 565, endPoint y: 143, distance: 26.2
click at [565, 143] on p "Trip #87872" at bounding box center [573, 142] width 50 height 11
copy link "87872"
click at [52, 70] on input "175038" at bounding box center [72, 71] width 129 height 18
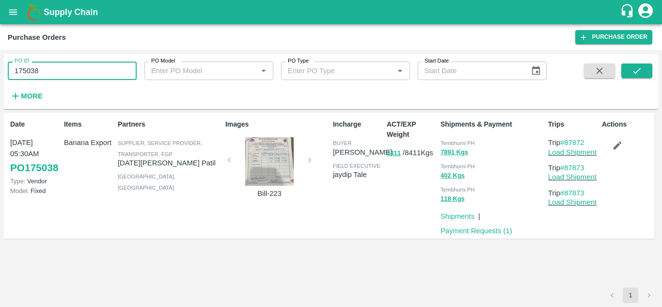
paste input "text"
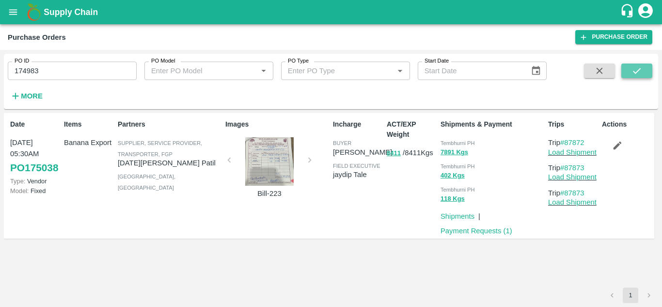
click at [633, 72] on icon "submit" at bounding box center [637, 70] width 11 height 11
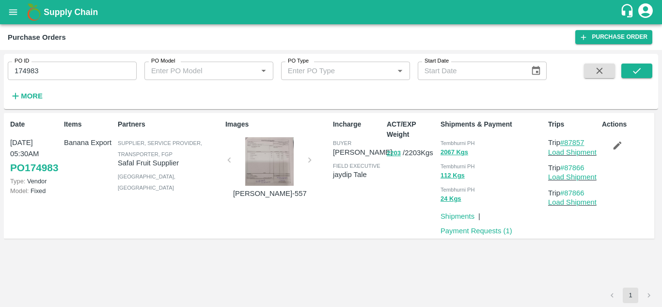
drag, startPoint x: 591, startPoint y: 141, endPoint x: 568, endPoint y: 139, distance: 23.8
click at [568, 139] on p "Trip #87857" at bounding box center [573, 142] width 50 height 11
copy link "87857"
click at [50, 69] on input "174983" at bounding box center [72, 71] width 129 height 18
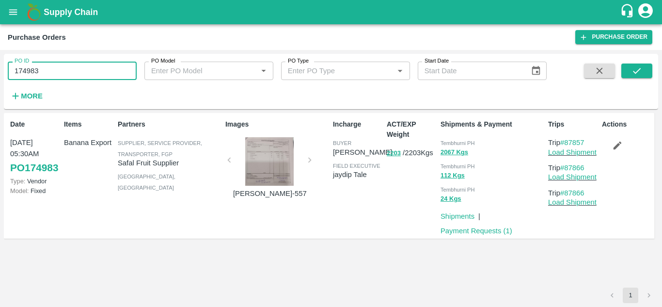
paste input "text"
click at [639, 68] on icon "submit" at bounding box center [637, 70] width 11 height 11
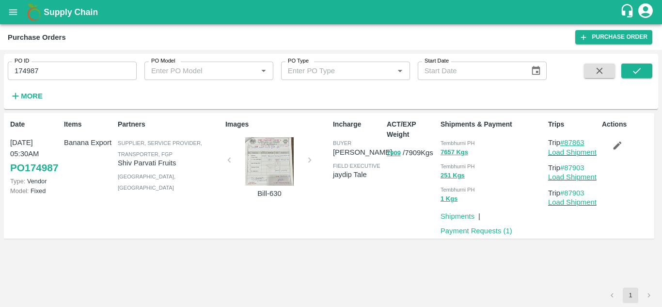
drag, startPoint x: 590, startPoint y: 143, endPoint x: 566, endPoint y: 144, distance: 24.8
click at [566, 144] on p "Trip #87863" at bounding box center [573, 142] width 50 height 11
copy link "87863"
click at [59, 62] on input "174987" at bounding box center [72, 71] width 129 height 18
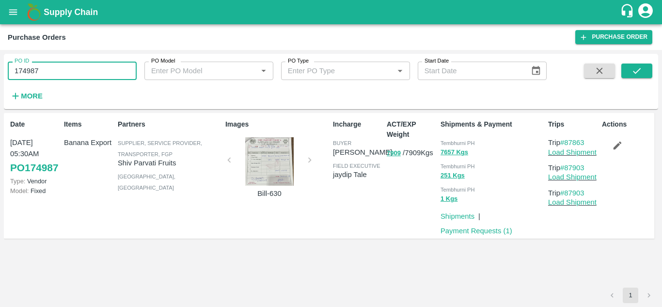
paste input "text"
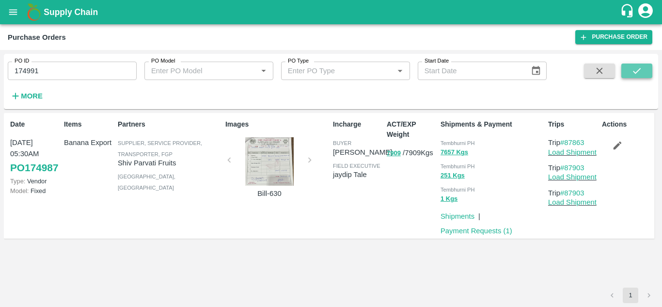
click at [632, 72] on icon "submit" at bounding box center [637, 70] width 11 height 11
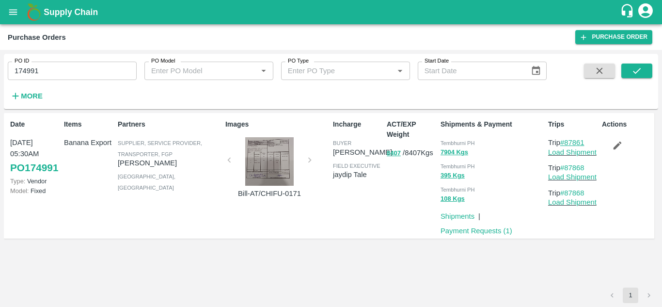
drag, startPoint x: 590, startPoint y: 139, endPoint x: 567, endPoint y: 141, distance: 22.9
click at [567, 141] on p "Trip #87861" at bounding box center [573, 142] width 50 height 11
copy link "87861"
click at [46, 68] on input "174991" at bounding box center [72, 71] width 129 height 18
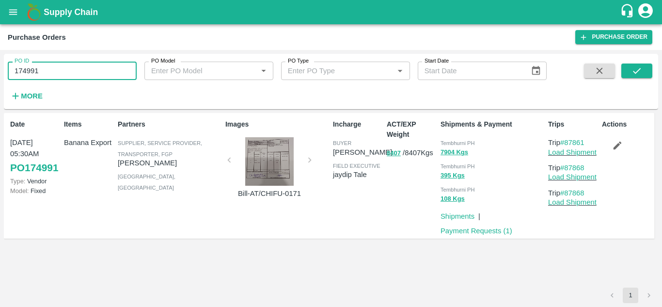
paste input "text"
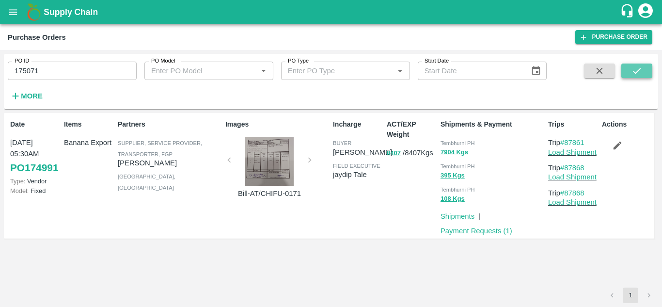
click at [633, 69] on icon "submit" at bounding box center [637, 70] width 11 height 11
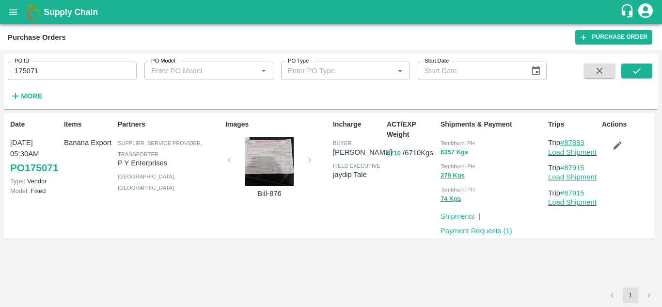
drag, startPoint x: 591, startPoint y: 140, endPoint x: 567, endPoint y: 143, distance: 24.4
click at [567, 143] on p "Trip #87883" at bounding box center [573, 142] width 50 height 11
copy link "87883"
click at [62, 73] on input "175071" at bounding box center [72, 71] width 129 height 18
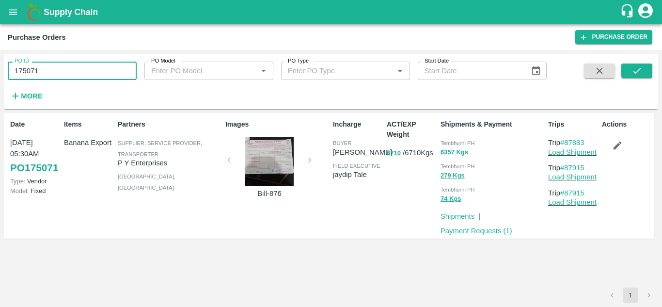
paste input "text"
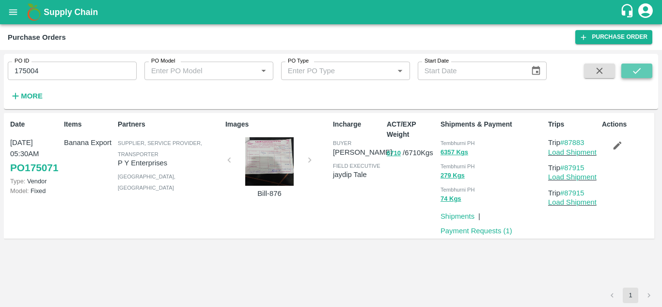
click at [634, 68] on icon "submit" at bounding box center [637, 70] width 11 height 11
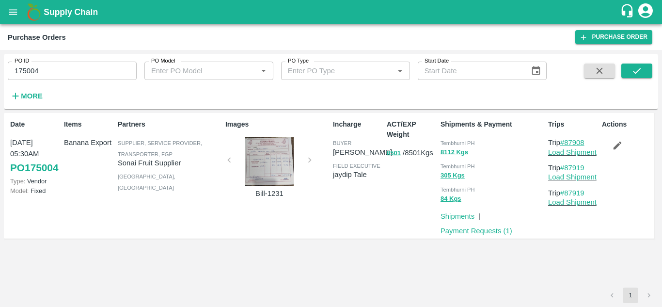
drag, startPoint x: 590, startPoint y: 143, endPoint x: 567, endPoint y: 144, distance: 23.8
click at [567, 144] on p "Trip #87908" at bounding box center [573, 142] width 50 height 11
click at [51, 65] on input "175004" at bounding box center [72, 71] width 129 height 18
paste input "text"
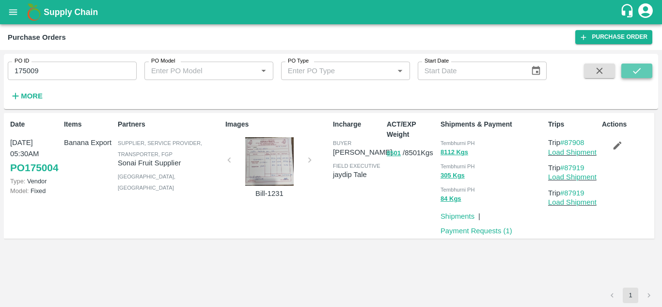
click at [643, 71] on button "submit" at bounding box center [636, 70] width 31 height 15
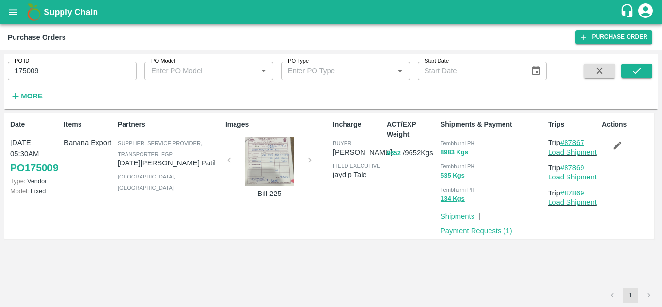
drag, startPoint x: 588, startPoint y: 145, endPoint x: 567, endPoint y: 143, distance: 21.9
click at [567, 143] on p "Trip #87867" at bounding box center [573, 142] width 50 height 11
click at [79, 71] on input "175009" at bounding box center [72, 71] width 129 height 18
paste input "text"
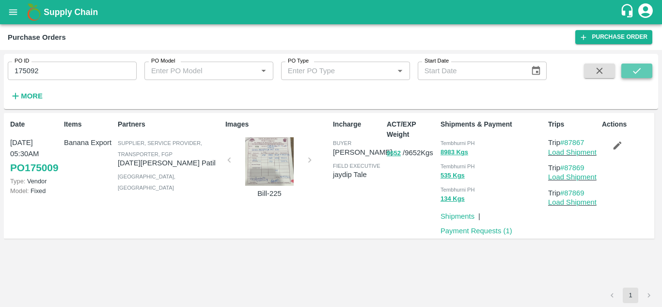
click at [624, 68] on button "submit" at bounding box center [636, 70] width 31 height 15
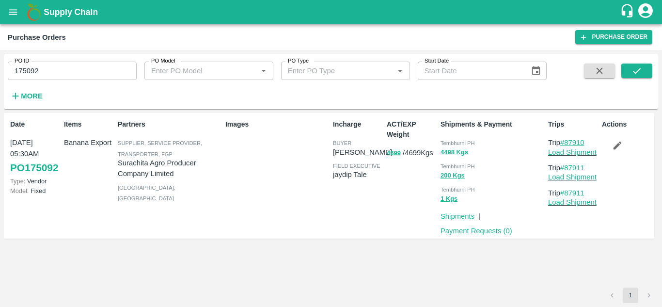
drag, startPoint x: 592, startPoint y: 141, endPoint x: 567, endPoint y: 145, distance: 25.2
click at [567, 145] on p "Trip #87910" at bounding box center [573, 142] width 50 height 11
click at [65, 69] on input "175092" at bounding box center [72, 71] width 129 height 18
paste input "text"
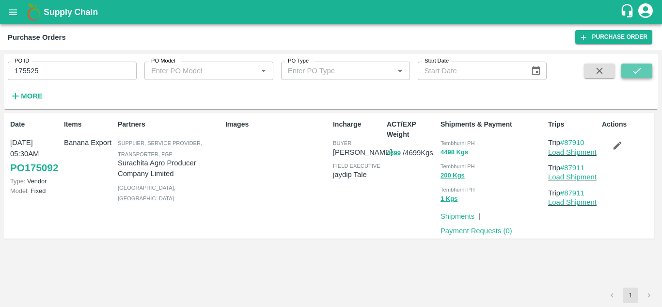
click at [633, 70] on icon "submit" at bounding box center [637, 70] width 11 height 11
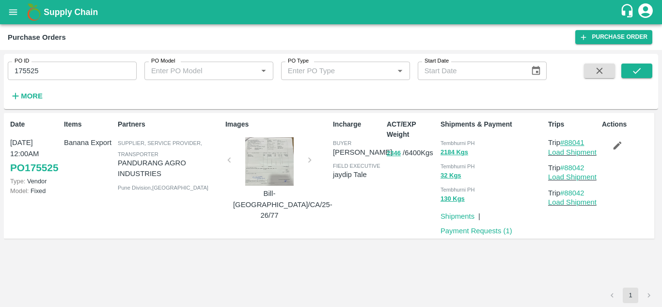
drag, startPoint x: 590, startPoint y: 142, endPoint x: 567, endPoint y: 142, distance: 22.8
click at [567, 142] on p "Trip #88041" at bounding box center [573, 142] width 50 height 11
click at [65, 74] on input "175525" at bounding box center [72, 71] width 129 height 18
paste input "text"
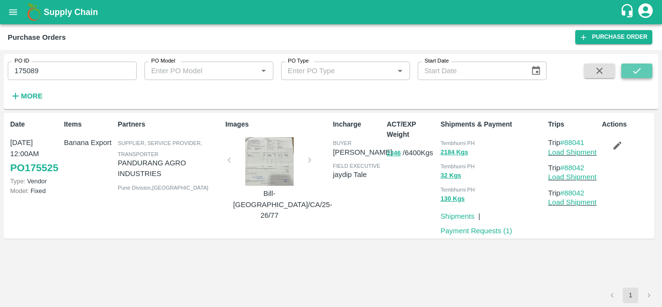
click at [633, 68] on icon "submit" at bounding box center [637, 70] width 11 height 11
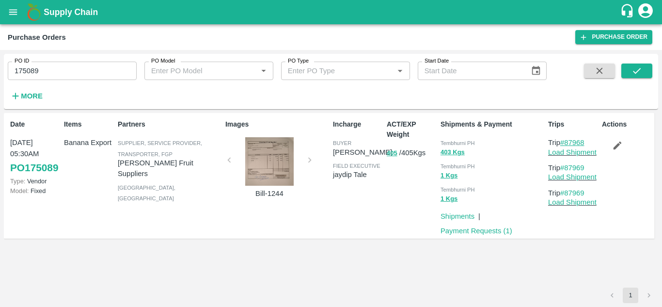
drag, startPoint x: 588, startPoint y: 139, endPoint x: 568, endPoint y: 144, distance: 21.0
click at [568, 144] on p "Trip #87968" at bounding box center [573, 142] width 50 height 11
click at [71, 78] on input "175089" at bounding box center [72, 71] width 129 height 18
paste input "text"
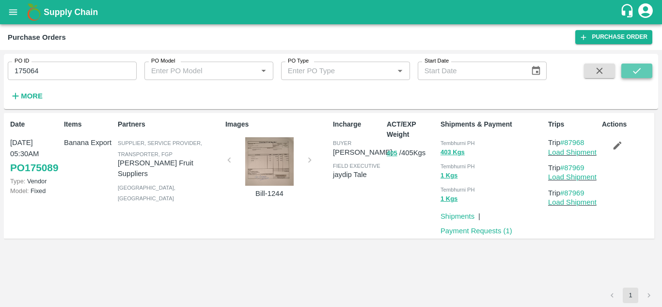
click at [644, 69] on button "submit" at bounding box center [636, 70] width 31 height 15
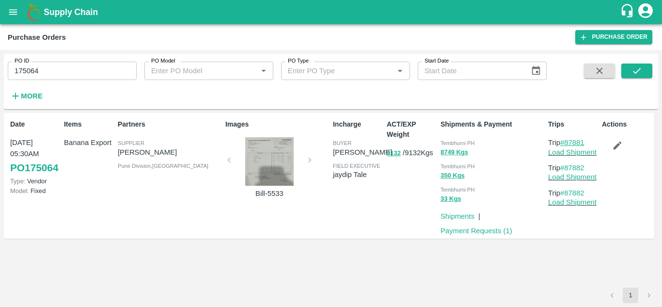
drag, startPoint x: 590, startPoint y: 141, endPoint x: 567, endPoint y: 141, distance: 23.3
click at [567, 141] on p "Trip #87881" at bounding box center [573, 142] width 50 height 11
click at [72, 72] on input "175064" at bounding box center [72, 71] width 129 height 18
paste input "text"
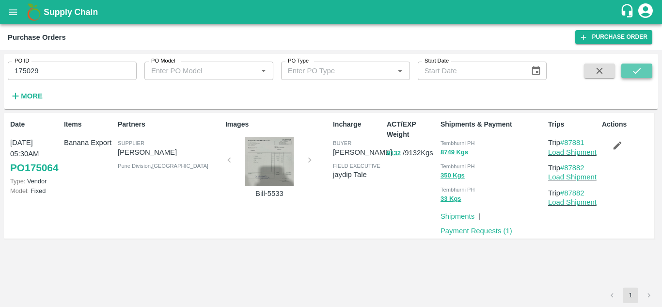
click at [638, 70] on icon "submit" at bounding box center [637, 71] width 8 height 6
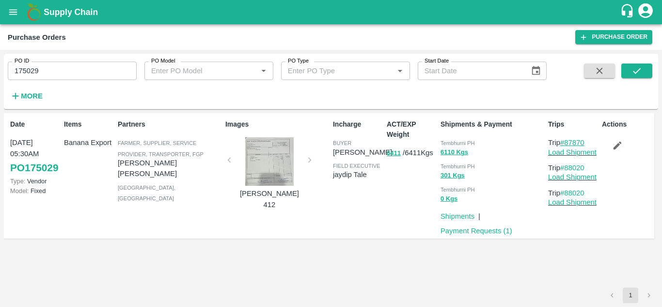
drag, startPoint x: 588, startPoint y: 143, endPoint x: 566, endPoint y: 141, distance: 22.9
click at [566, 141] on p "Trip #87870" at bounding box center [573, 142] width 50 height 11
click at [56, 62] on input "175029" at bounding box center [72, 71] width 129 height 18
paste input "text"
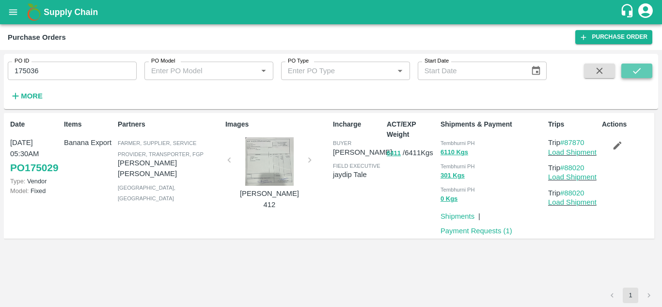
click at [624, 67] on button "submit" at bounding box center [636, 70] width 31 height 15
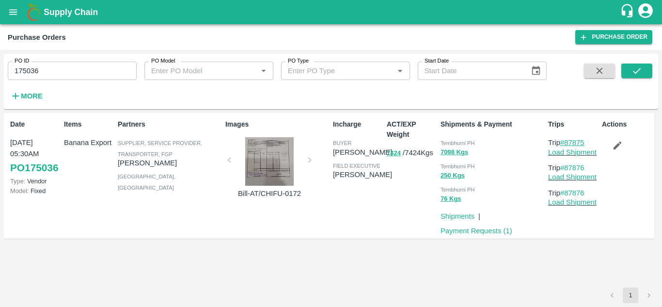
drag, startPoint x: 589, startPoint y: 140, endPoint x: 565, endPoint y: 142, distance: 23.9
click at [565, 142] on p "Trip #87875" at bounding box center [573, 142] width 50 height 11
click at [53, 78] on input "175036" at bounding box center [72, 71] width 129 height 18
paste input "text"
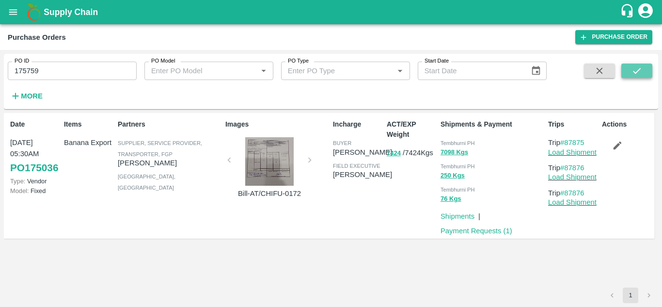
click at [634, 70] on icon "submit" at bounding box center [637, 70] width 11 height 11
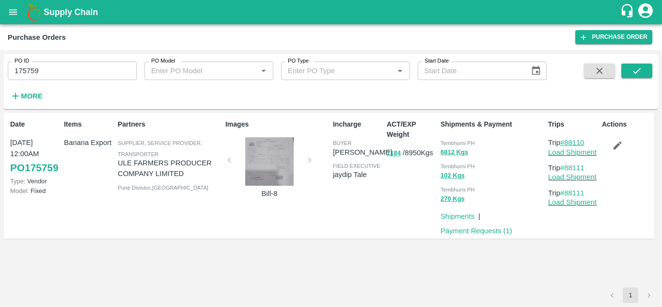
drag, startPoint x: 587, startPoint y: 143, endPoint x: 566, endPoint y: 143, distance: 21.3
click at [566, 143] on p "Trip #88110" at bounding box center [573, 142] width 50 height 11
click at [79, 75] on input "175759" at bounding box center [72, 71] width 129 height 18
paste input "text"
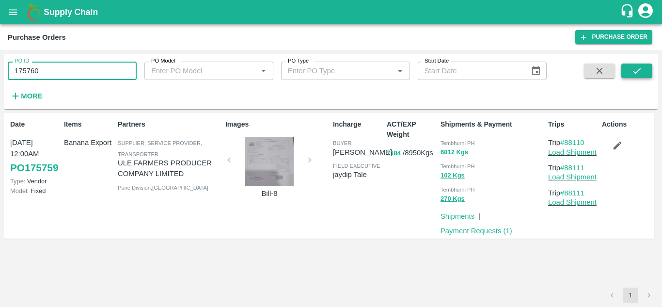
type input "175760"
click at [635, 71] on icon "submit" at bounding box center [637, 70] width 11 height 11
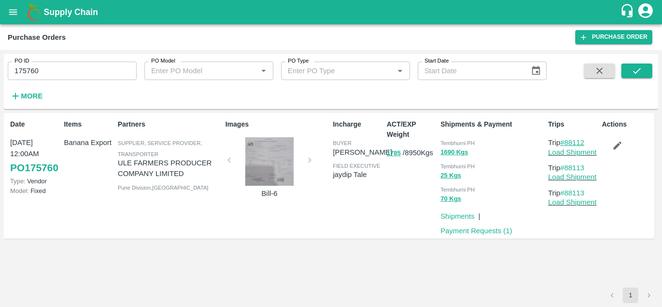
drag, startPoint x: 591, startPoint y: 142, endPoint x: 565, endPoint y: 139, distance: 26.3
click at [565, 139] on p "Trip #88112" at bounding box center [573, 142] width 50 height 11
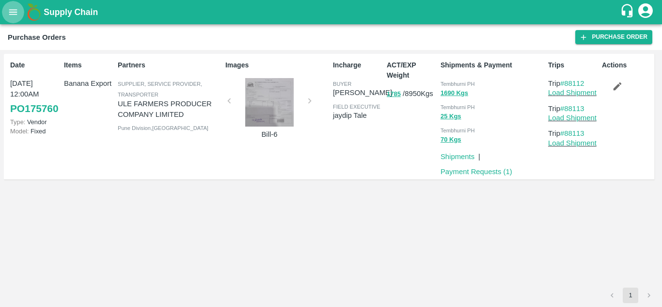
click at [13, 12] on icon "open drawer" at bounding box center [13, 11] width 8 height 5
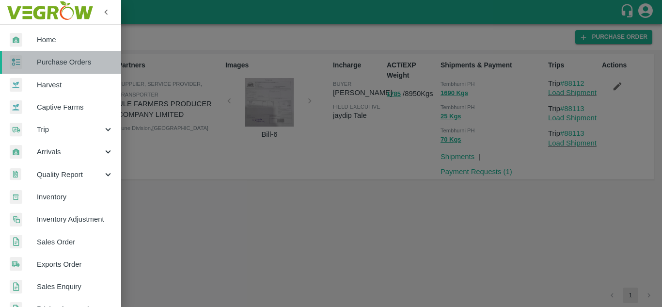
click at [71, 61] on span "Purchase Orders" at bounding box center [75, 62] width 77 height 11
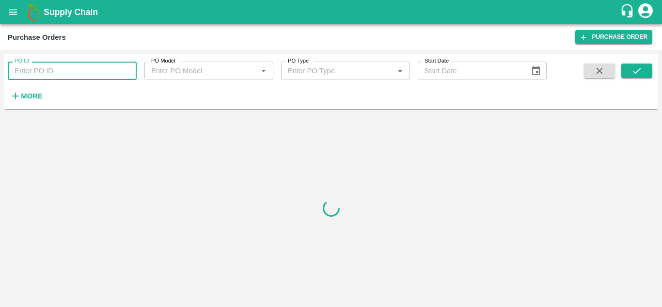
click at [30, 74] on input "PO ID" at bounding box center [72, 71] width 129 height 18
paste input "175043"
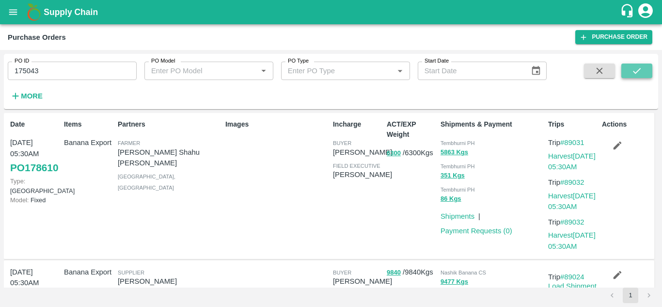
click at [640, 73] on icon "submit" at bounding box center [637, 70] width 11 height 11
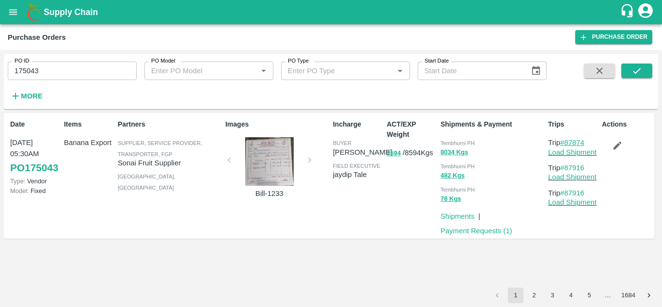
drag, startPoint x: 588, startPoint y: 143, endPoint x: 567, endPoint y: 143, distance: 21.3
click at [567, 143] on p "Trip #87874" at bounding box center [573, 142] width 50 height 11
click at [69, 74] on input "175043" at bounding box center [72, 71] width 129 height 18
paste input "text"
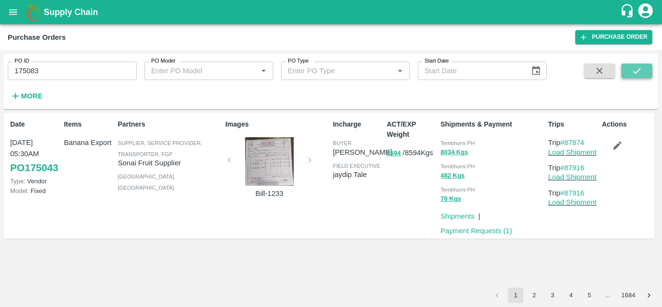
click at [641, 64] on button "submit" at bounding box center [636, 70] width 31 height 15
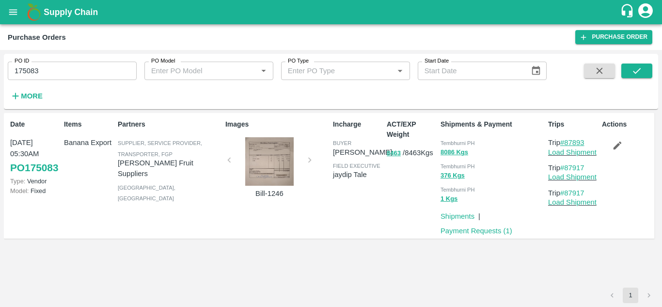
drag, startPoint x: 590, startPoint y: 142, endPoint x: 568, endPoint y: 142, distance: 22.8
click at [568, 142] on p "Trip #87893" at bounding box center [573, 142] width 50 height 11
click at [76, 69] on input "175083" at bounding box center [72, 71] width 129 height 18
paste input "text"
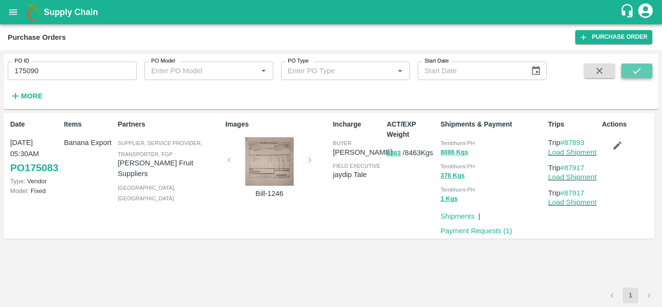
click at [633, 70] on icon "submit" at bounding box center [637, 70] width 11 height 11
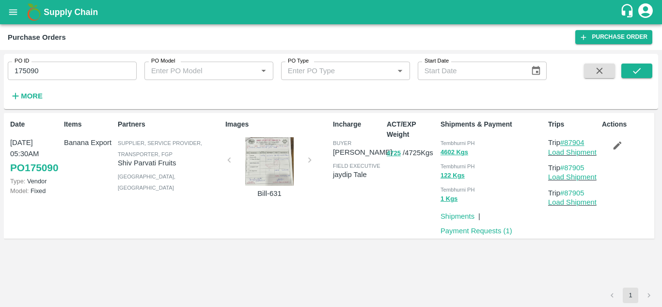
drag, startPoint x: 591, startPoint y: 139, endPoint x: 567, endPoint y: 139, distance: 23.8
click at [567, 139] on p "Trip #87904" at bounding box center [573, 142] width 50 height 11
click at [66, 71] on input "175090" at bounding box center [72, 71] width 129 height 18
paste input "text"
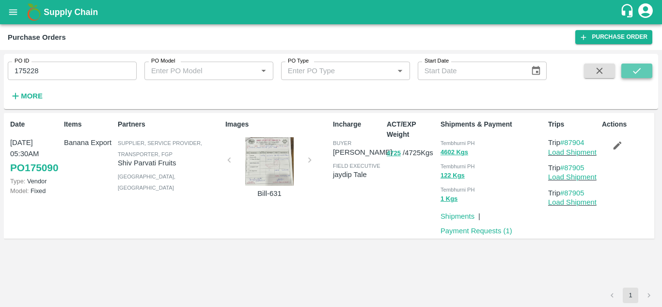
click at [630, 71] on button "submit" at bounding box center [636, 70] width 31 height 15
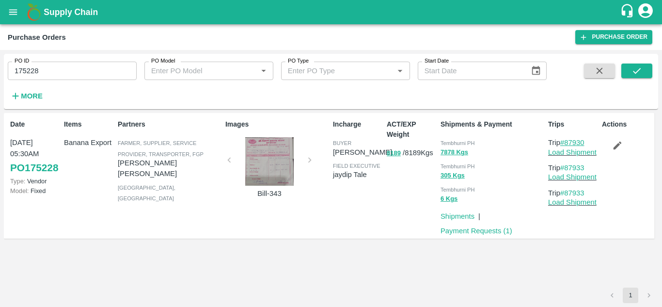
drag, startPoint x: 591, startPoint y: 141, endPoint x: 567, endPoint y: 142, distance: 23.8
click at [567, 142] on p "Trip #87930" at bounding box center [573, 142] width 50 height 11
click at [41, 69] on input "175228" at bounding box center [72, 71] width 129 height 18
paste input "text"
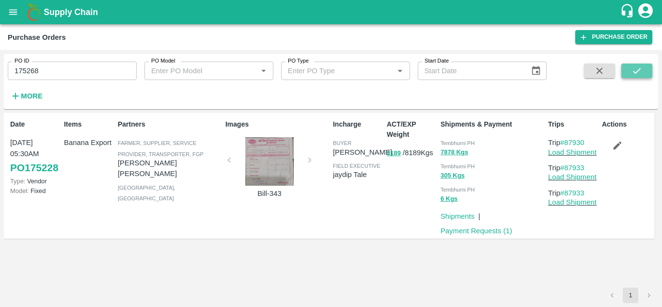
click at [636, 71] on icon "submit" at bounding box center [637, 70] width 11 height 11
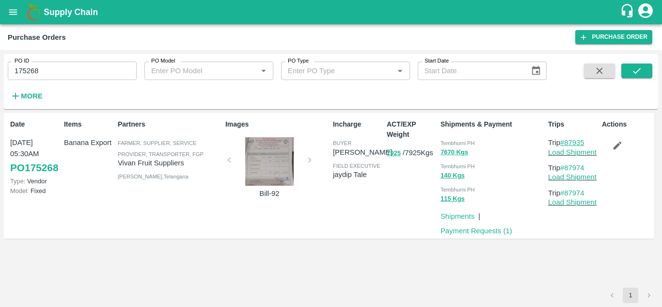
drag, startPoint x: 588, startPoint y: 140, endPoint x: 566, endPoint y: 141, distance: 22.8
click at [566, 141] on p "Trip #87935" at bounding box center [573, 142] width 50 height 11
click at [64, 75] on input "175268" at bounding box center [72, 71] width 129 height 18
paste input "text"
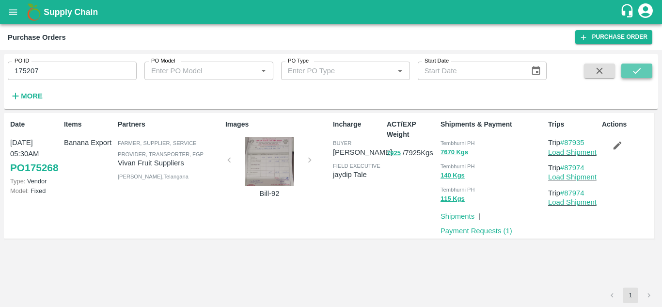
click at [636, 68] on icon "submit" at bounding box center [637, 70] width 11 height 11
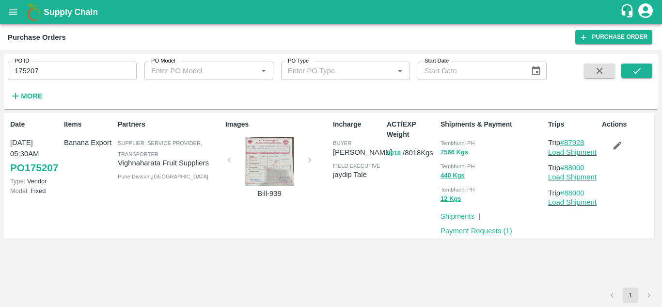
drag, startPoint x: 589, startPoint y: 143, endPoint x: 567, endPoint y: 143, distance: 22.3
click at [567, 143] on p "Trip #87928" at bounding box center [573, 142] width 50 height 11
click at [65, 73] on input "175207" at bounding box center [72, 71] width 129 height 18
paste input "text"
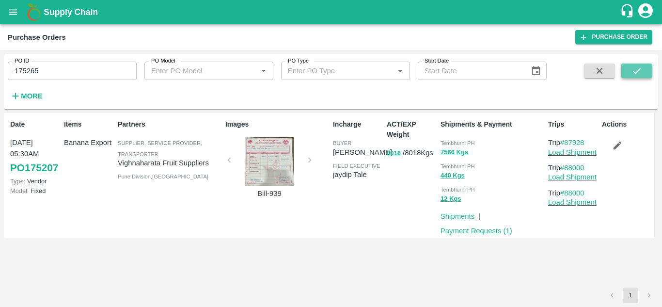
click at [634, 76] on icon "submit" at bounding box center [637, 70] width 11 height 11
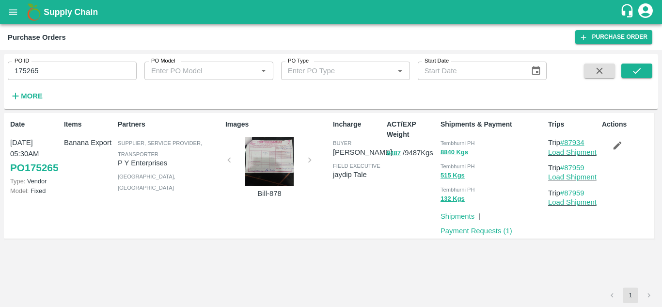
drag, startPoint x: 589, startPoint y: 143, endPoint x: 566, endPoint y: 141, distance: 23.3
click at [566, 141] on p "Trip #87934" at bounding box center [573, 142] width 50 height 11
click at [44, 63] on input "175265" at bounding box center [72, 71] width 129 height 18
paste input "text"
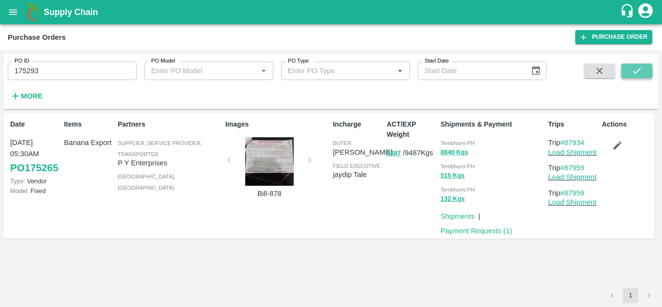
click at [634, 71] on icon "submit" at bounding box center [637, 70] width 11 height 11
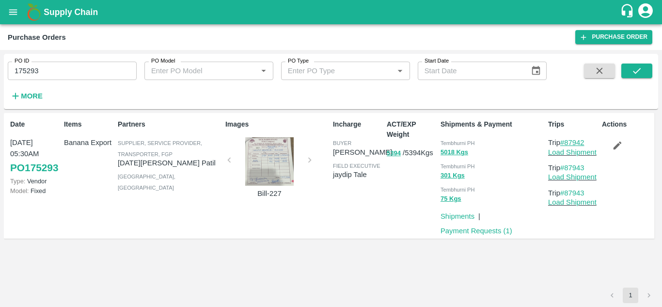
drag, startPoint x: 587, startPoint y: 141, endPoint x: 566, endPoint y: 143, distance: 21.9
click at [566, 143] on p "Trip #87942" at bounding box center [573, 142] width 50 height 11
click at [52, 65] on input "175293" at bounding box center [72, 71] width 129 height 18
paste input "text"
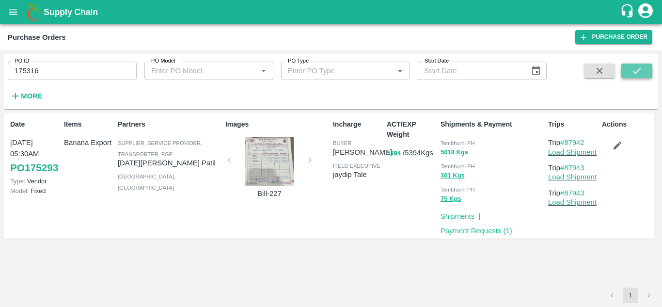
click at [635, 68] on icon "submit" at bounding box center [637, 70] width 11 height 11
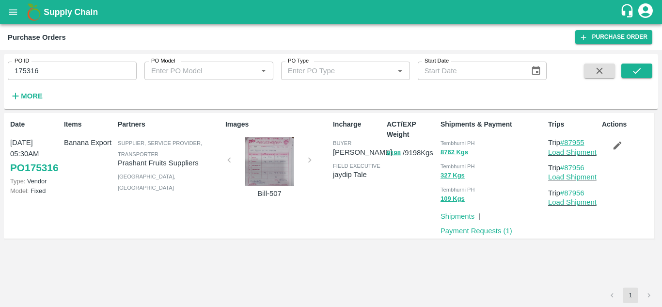
drag, startPoint x: 589, startPoint y: 143, endPoint x: 567, endPoint y: 141, distance: 22.0
click at [567, 141] on p "Trip #87955" at bounding box center [573, 142] width 50 height 11
click at [59, 74] on input "175316" at bounding box center [72, 71] width 129 height 18
paste input "text"
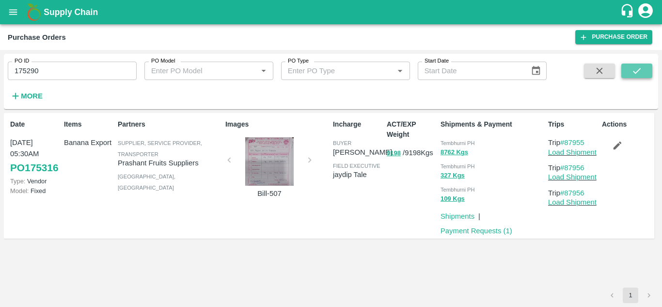
click at [642, 69] on icon "submit" at bounding box center [637, 70] width 11 height 11
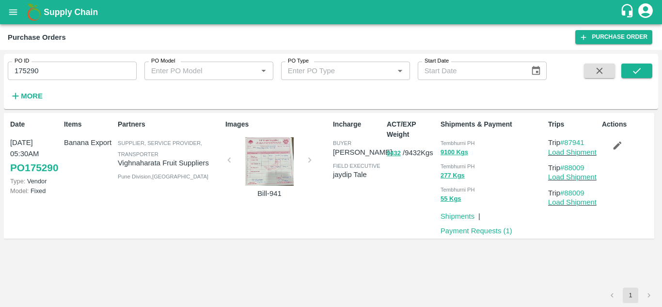
drag, startPoint x: 588, startPoint y: 141, endPoint x: 569, endPoint y: 147, distance: 20.8
click at [569, 147] on div "Trip #87941 Load Shipment" at bounding box center [573, 147] width 50 height 20
click at [575, 236] on div "Trips Trip #87941 Load Shipment Trip #88009 Load Shipment Trip #88009 Load Ship…" at bounding box center [571, 175] width 54 height 121
drag, startPoint x: 590, startPoint y: 142, endPoint x: 568, endPoint y: 138, distance: 22.6
click at [568, 138] on p "Trip #87941" at bounding box center [573, 142] width 50 height 11
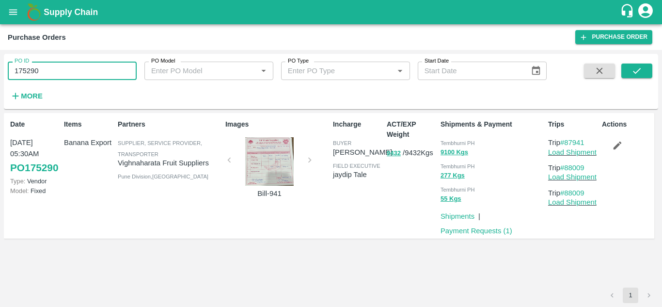
click at [53, 65] on input "175290" at bounding box center [72, 71] width 129 height 18
paste input "text"
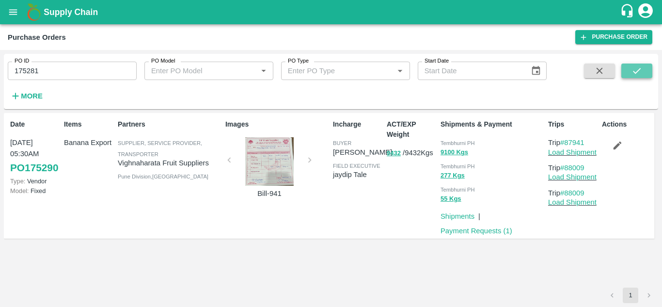
click at [638, 68] on icon "submit" at bounding box center [637, 70] width 11 height 11
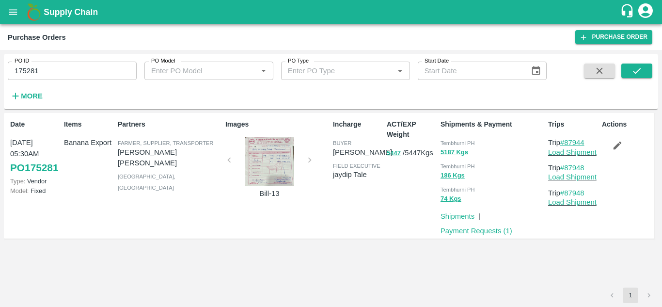
drag, startPoint x: 590, startPoint y: 141, endPoint x: 566, endPoint y: 140, distance: 24.3
click at [566, 140] on p "Trip #87944" at bounding box center [573, 142] width 50 height 11
click at [69, 71] on input "175281" at bounding box center [72, 71] width 129 height 18
paste input "text"
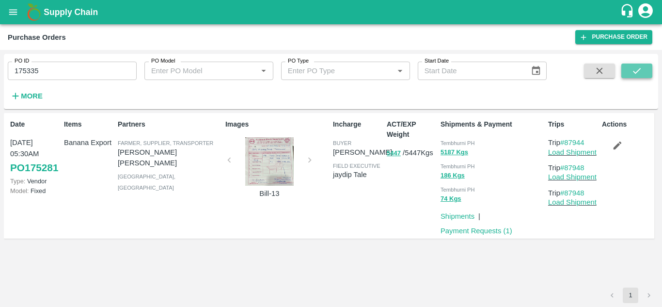
click at [640, 68] on icon "submit" at bounding box center [637, 70] width 11 height 11
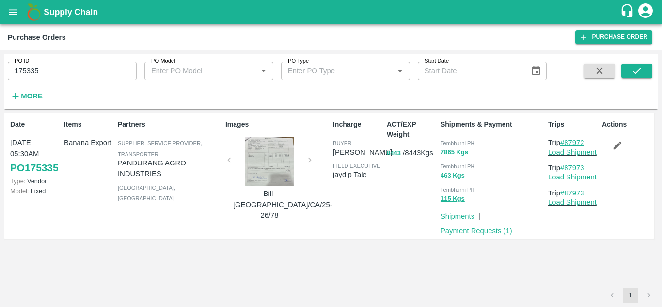
drag, startPoint x: 590, startPoint y: 143, endPoint x: 568, endPoint y: 140, distance: 22.6
click at [568, 140] on p "Trip #87972" at bounding box center [573, 142] width 50 height 11
click at [54, 62] on input "175335" at bounding box center [72, 71] width 129 height 18
paste input "text"
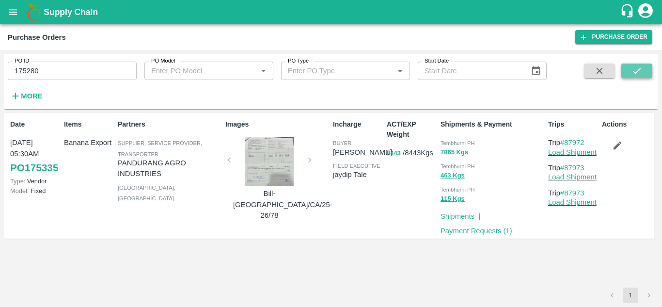
click at [630, 70] on button "submit" at bounding box center [636, 70] width 31 height 15
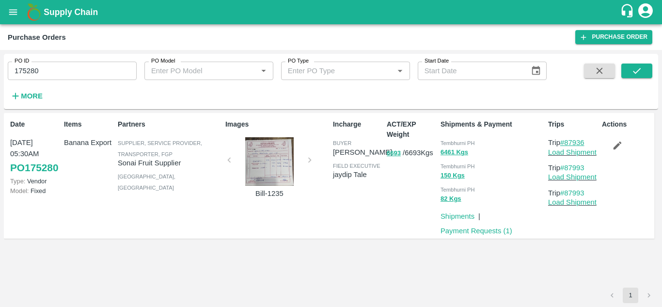
drag, startPoint x: 590, startPoint y: 140, endPoint x: 567, endPoint y: 142, distance: 23.3
click at [567, 142] on p "Trip #87936" at bounding box center [573, 142] width 50 height 11
click at [44, 70] on input "175280" at bounding box center [72, 71] width 129 height 18
paste input "text"
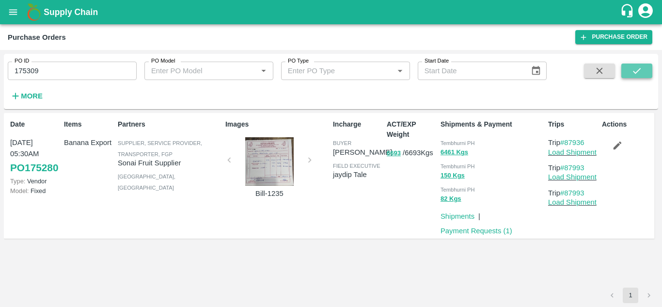
click at [635, 64] on button "submit" at bounding box center [636, 70] width 31 height 15
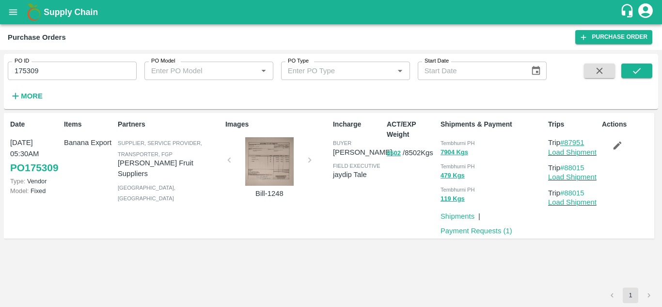
drag, startPoint x: 588, startPoint y: 142, endPoint x: 565, endPoint y: 140, distance: 23.3
click at [565, 140] on p "Trip #87951" at bounding box center [573, 142] width 50 height 11
click at [43, 64] on input "175309" at bounding box center [72, 71] width 129 height 18
paste input "text"
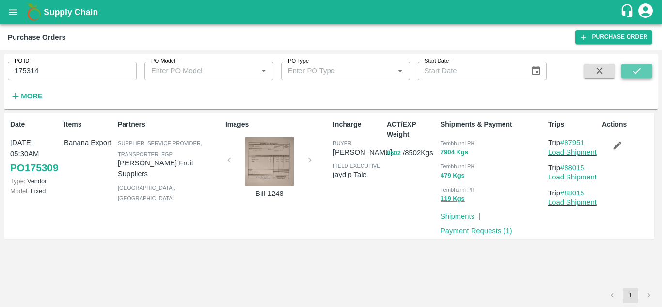
click at [645, 68] on button "submit" at bounding box center [636, 70] width 31 height 15
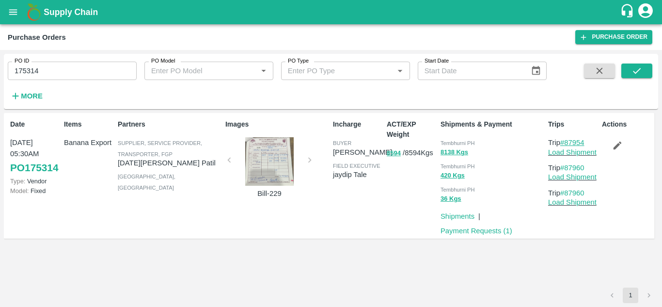
drag, startPoint x: 591, startPoint y: 142, endPoint x: 567, endPoint y: 143, distance: 24.3
click at [567, 143] on p "Trip #87954" at bounding box center [573, 142] width 50 height 11
click at [52, 70] on input "175314" at bounding box center [72, 71] width 129 height 18
paste input "text"
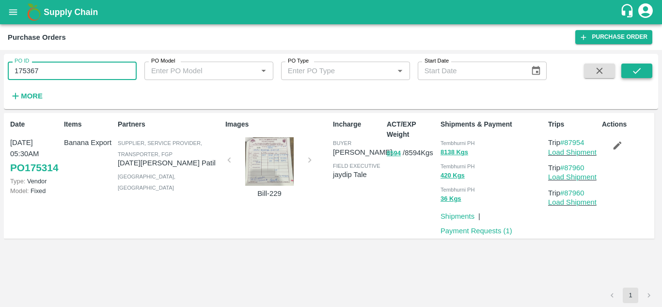
click at [640, 67] on icon "submit" at bounding box center [637, 70] width 11 height 11
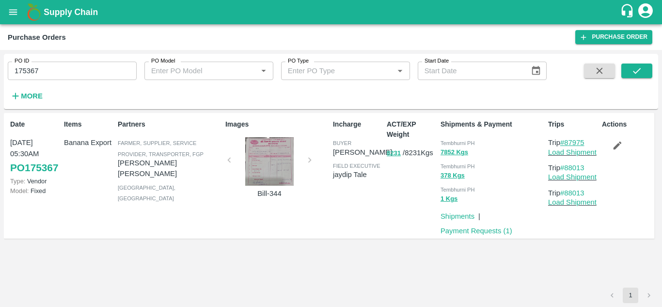
drag, startPoint x: 591, startPoint y: 139, endPoint x: 566, endPoint y: 140, distance: 24.7
click at [566, 140] on p "Trip #87975" at bounding box center [573, 142] width 50 height 11
click at [58, 69] on input "175367" at bounding box center [72, 71] width 129 height 18
paste input "text"
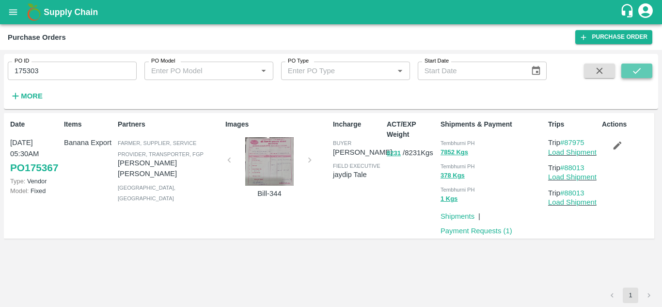
click at [642, 67] on icon "submit" at bounding box center [637, 70] width 11 height 11
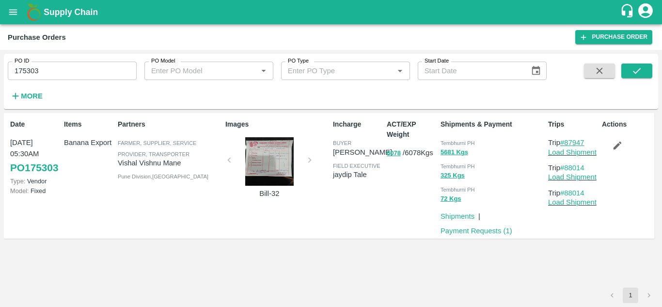
drag, startPoint x: 594, startPoint y: 143, endPoint x: 567, endPoint y: 140, distance: 27.3
click at [567, 140] on p "Trip #87947" at bounding box center [573, 142] width 50 height 11
click at [55, 64] on input "175303" at bounding box center [72, 71] width 129 height 18
paste input "text"
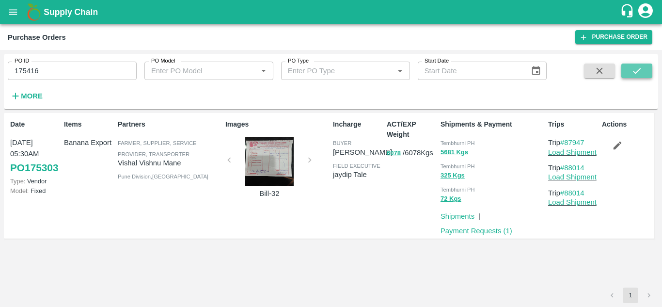
click at [634, 67] on icon "submit" at bounding box center [637, 70] width 11 height 11
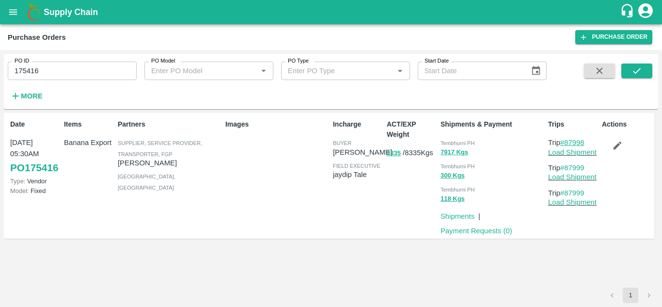
drag, startPoint x: 589, startPoint y: 142, endPoint x: 567, endPoint y: 141, distance: 22.3
click at [567, 141] on p "Trip #87998" at bounding box center [573, 142] width 50 height 11
click at [57, 70] on input "175416" at bounding box center [72, 71] width 129 height 18
paste input "text"
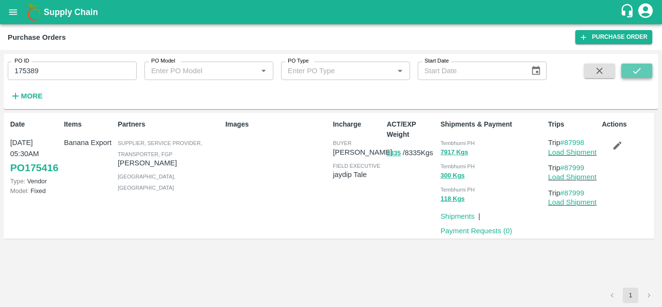
click at [631, 67] on button "submit" at bounding box center [636, 70] width 31 height 15
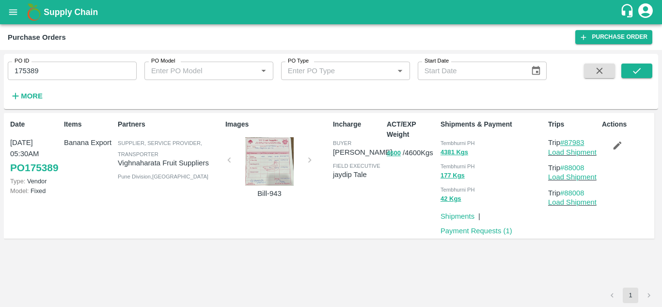
drag, startPoint x: 592, startPoint y: 142, endPoint x: 565, endPoint y: 140, distance: 27.3
click at [565, 140] on p "Trip #87983" at bounding box center [573, 142] width 50 height 11
drag, startPoint x: 68, startPoint y: 61, endPoint x: 46, endPoint y: 70, distance: 23.7
click at [46, 70] on div "PO ID 175389 PO ID" at bounding box center [68, 67] width 137 height 26
click at [46, 70] on input "175389" at bounding box center [72, 71] width 129 height 18
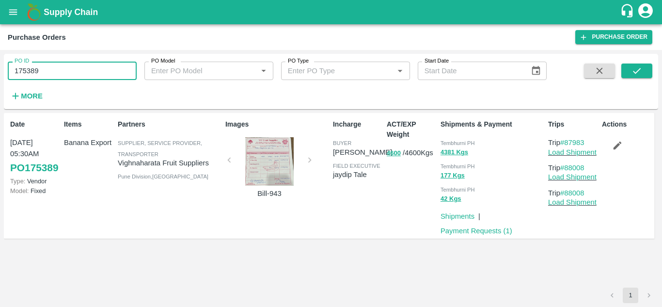
click at [46, 70] on input "175389" at bounding box center [72, 71] width 129 height 18
paste input "text"
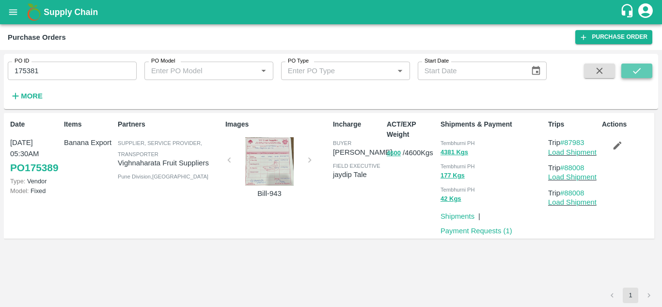
click at [644, 66] on button "submit" at bounding box center [636, 70] width 31 height 15
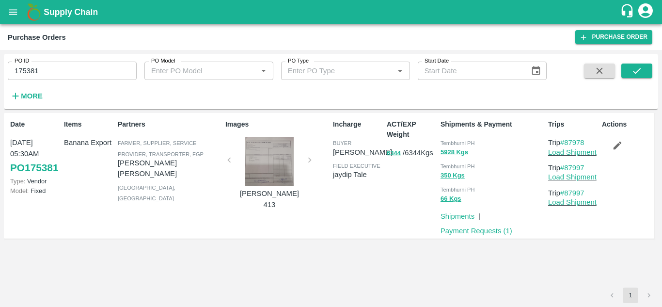
drag, startPoint x: 589, startPoint y: 137, endPoint x: 589, endPoint y: 144, distance: 7.3
click at [589, 144] on p "Trip #87978" at bounding box center [573, 142] width 50 height 11
drag, startPoint x: 589, startPoint y: 144, endPoint x: 568, endPoint y: 144, distance: 20.8
click at [568, 144] on p "Trip #87978" at bounding box center [573, 142] width 50 height 11
click at [53, 71] on input "175381" at bounding box center [72, 71] width 129 height 18
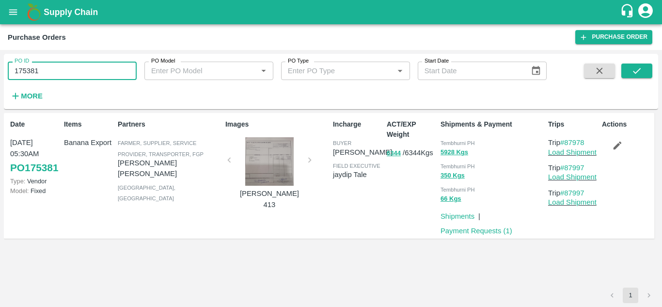
click at [53, 71] on input "175381" at bounding box center [72, 71] width 129 height 18
paste input "text"
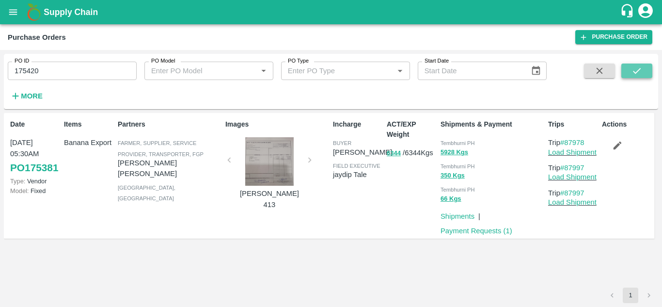
click at [634, 67] on icon "submit" at bounding box center [637, 70] width 11 height 11
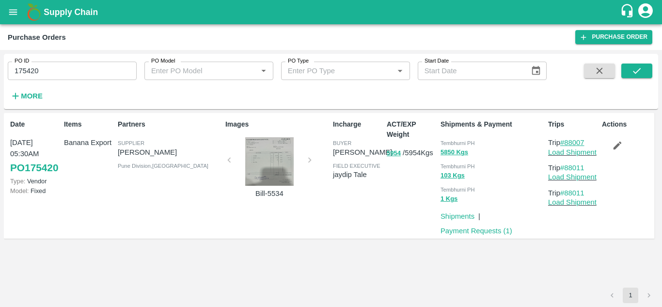
drag, startPoint x: 590, startPoint y: 141, endPoint x: 567, endPoint y: 141, distance: 23.3
click at [567, 141] on p "Trip #88007" at bounding box center [573, 142] width 50 height 11
click at [46, 70] on input "175420" at bounding box center [72, 71] width 129 height 18
paste input "text"
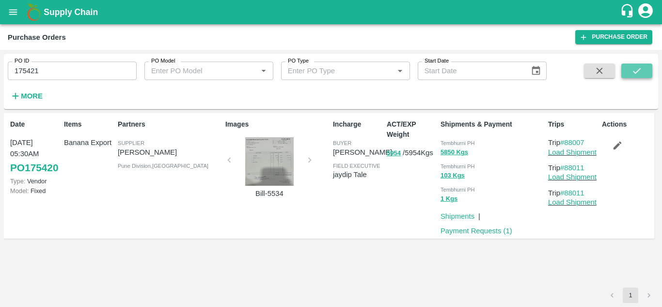
click at [636, 66] on icon "submit" at bounding box center [637, 70] width 11 height 11
drag, startPoint x: 588, startPoint y: 143, endPoint x: 568, endPoint y: 143, distance: 20.9
click at [568, 143] on p "Trip #88006" at bounding box center [573, 142] width 50 height 11
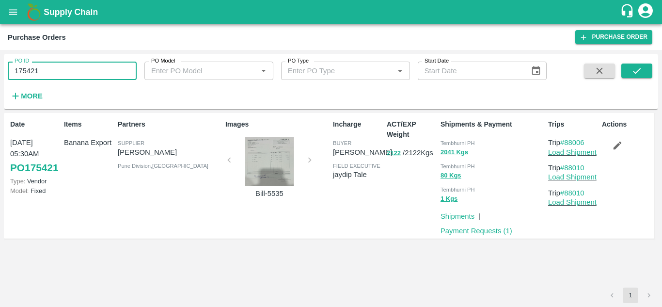
click at [47, 70] on input "175421" at bounding box center [72, 71] width 129 height 18
paste input "text"
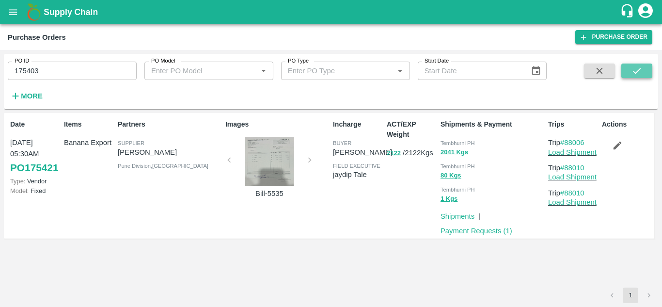
click at [632, 69] on icon "submit" at bounding box center [637, 70] width 11 height 11
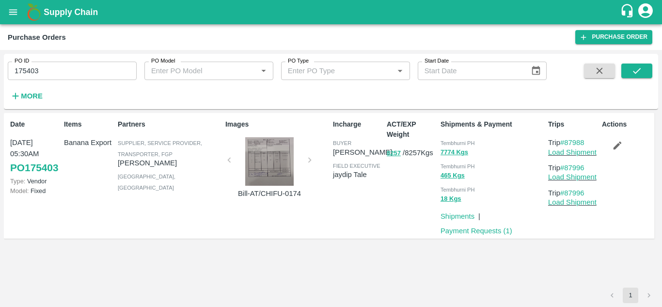
drag, startPoint x: 588, startPoint y: 143, endPoint x: 567, endPoint y: 138, distance: 21.8
click at [567, 138] on p "Trip #87988" at bounding box center [573, 142] width 50 height 11
click at [53, 78] on input "175403" at bounding box center [72, 71] width 129 height 18
paste input "text"
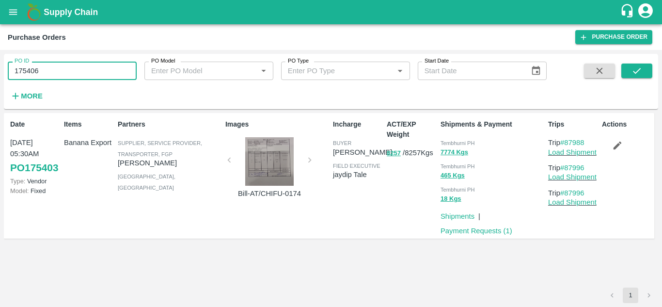
type input "175406"
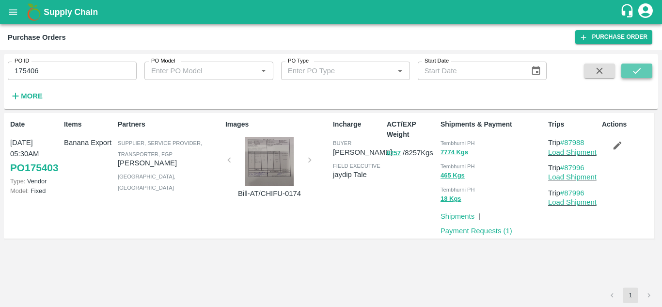
click at [639, 71] on icon "submit" at bounding box center [637, 70] width 11 height 11
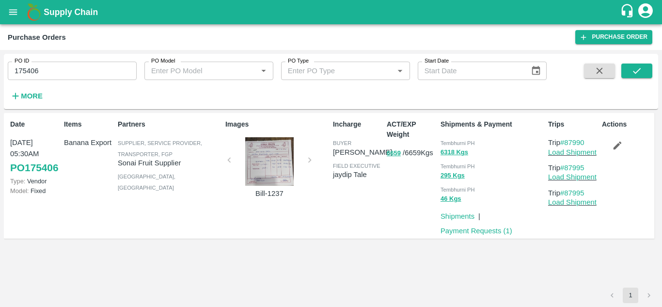
drag, startPoint x: 589, startPoint y: 140, endPoint x: 568, endPoint y: 138, distance: 21.4
click at [568, 138] on p "Trip #87990" at bounding box center [573, 142] width 50 height 11
